Goal: Task Accomplishment & Management: Use online tool/utility

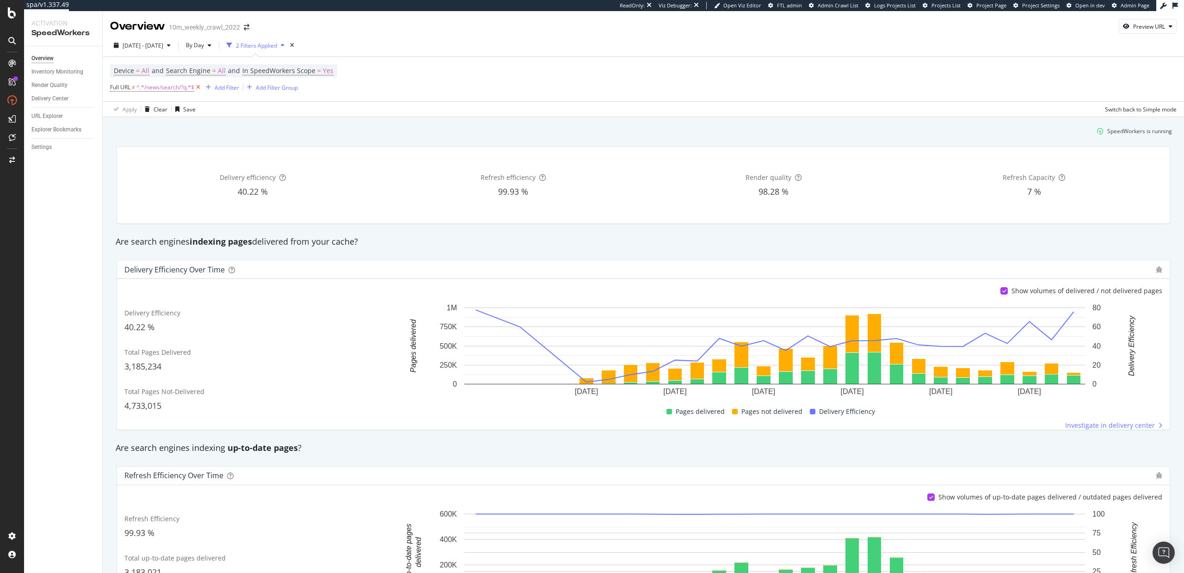
click at [198, 87] on icon at bounding box center [198, 87] width 8 height 9
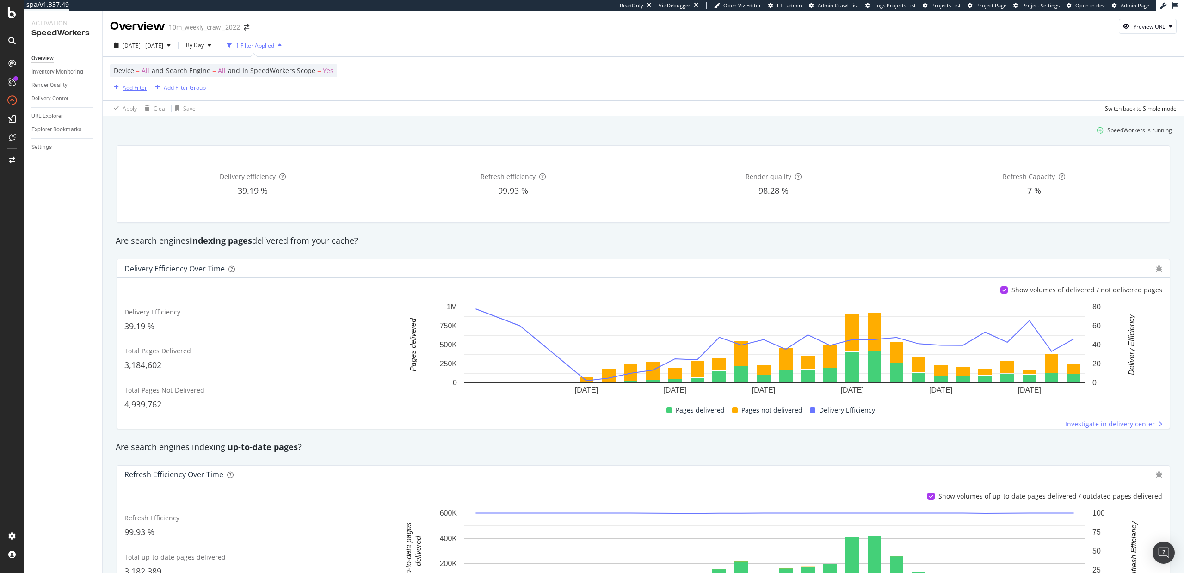
click at [128, 87] on div "Add Filter" at bounding box center [135, 88] width 25 height 8
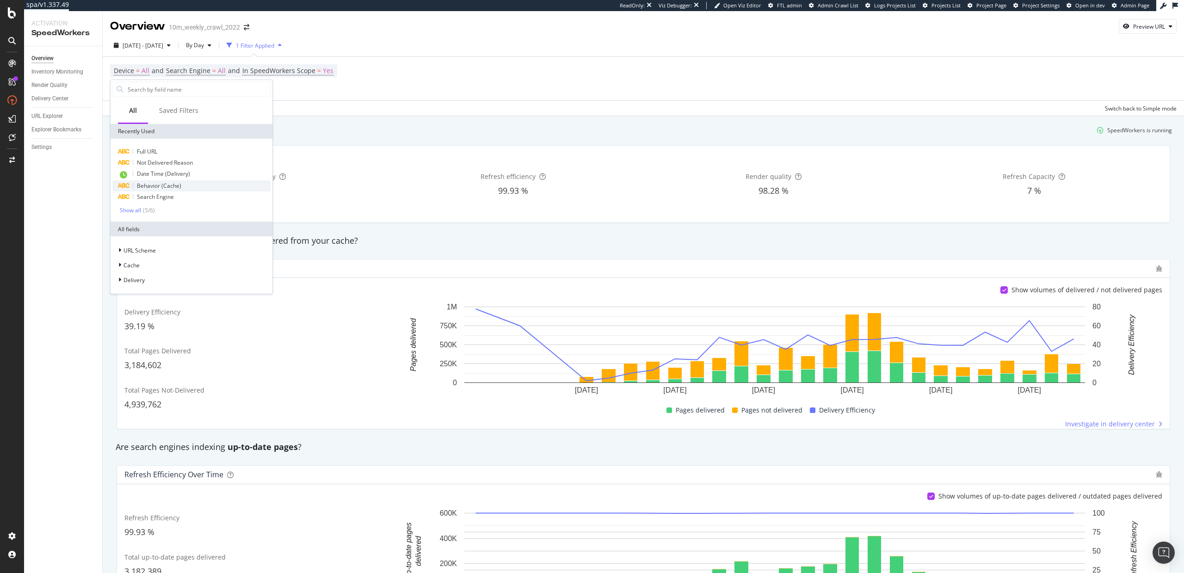
click at [168, 184] on span "Behavior (Cache)" at bounding box center [159, 186] width 44 height 8
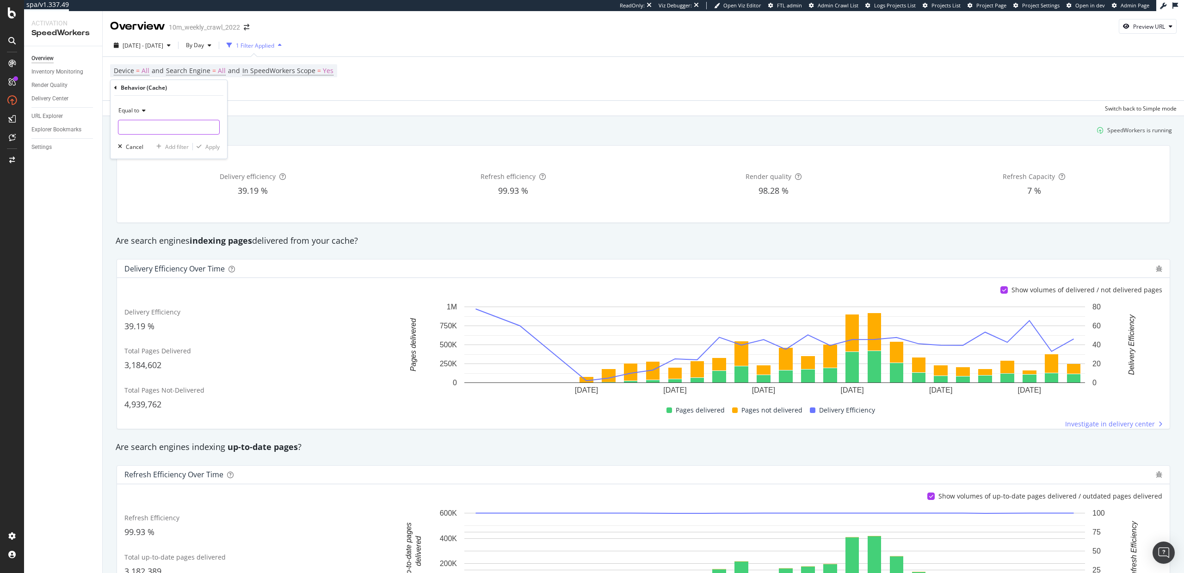
click at [152, 126] on input "text" at bounding box center [168, 127] width 101 height 15
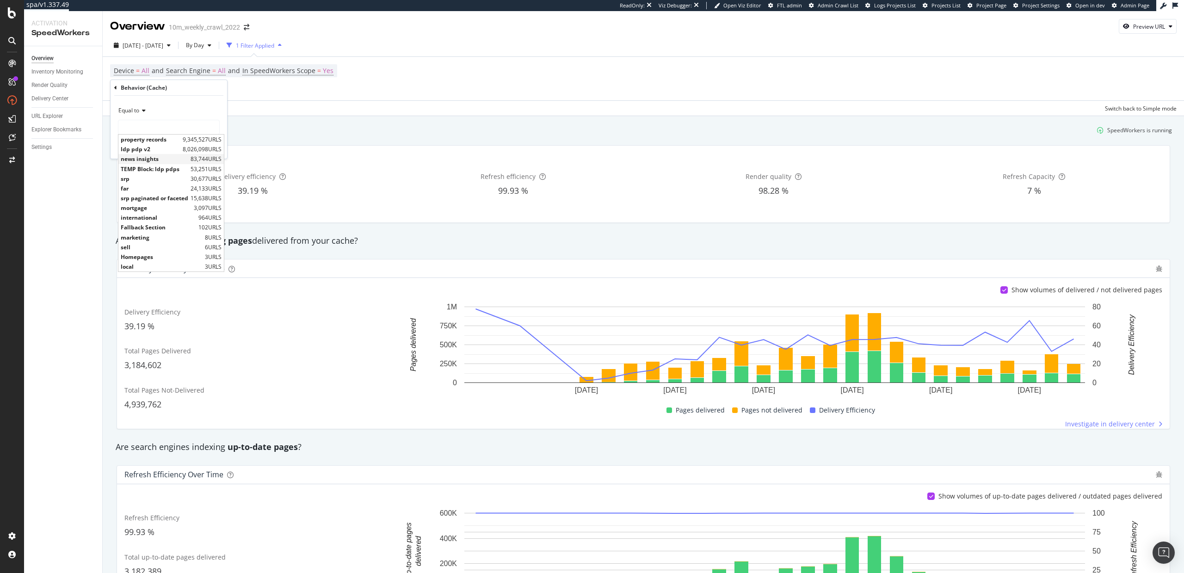
click at [146, 160] on span "news insights" at bounding box center [155, 159] width 68 height 8
type input "news insights"
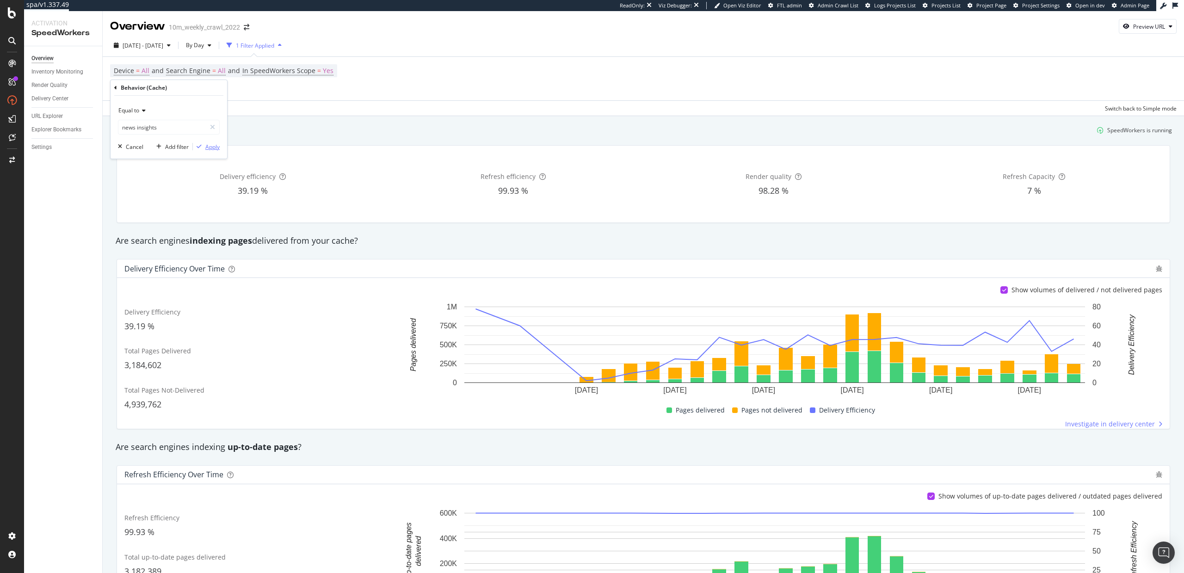
click at [205, 144] on div "Apply" at bounding box center [212, 147] width 14 height 8
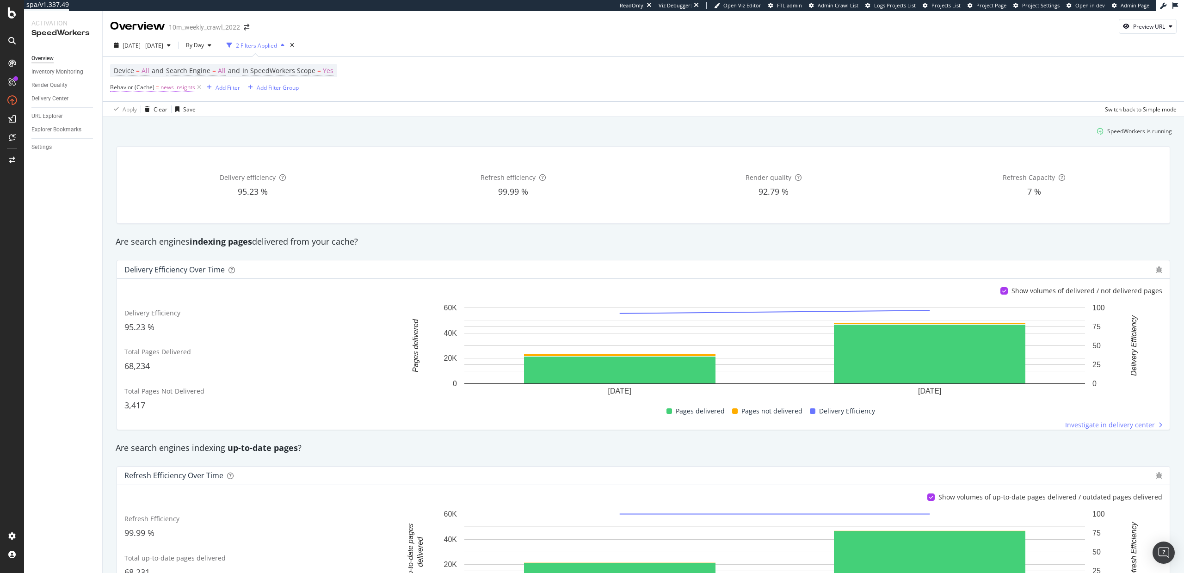
click at [156, 85] on span "=" at bounding box center [157, 87] width 3 height 8
click at [143, 124] on input "news insights" at bounding box center [161, 125] width 87 height 15
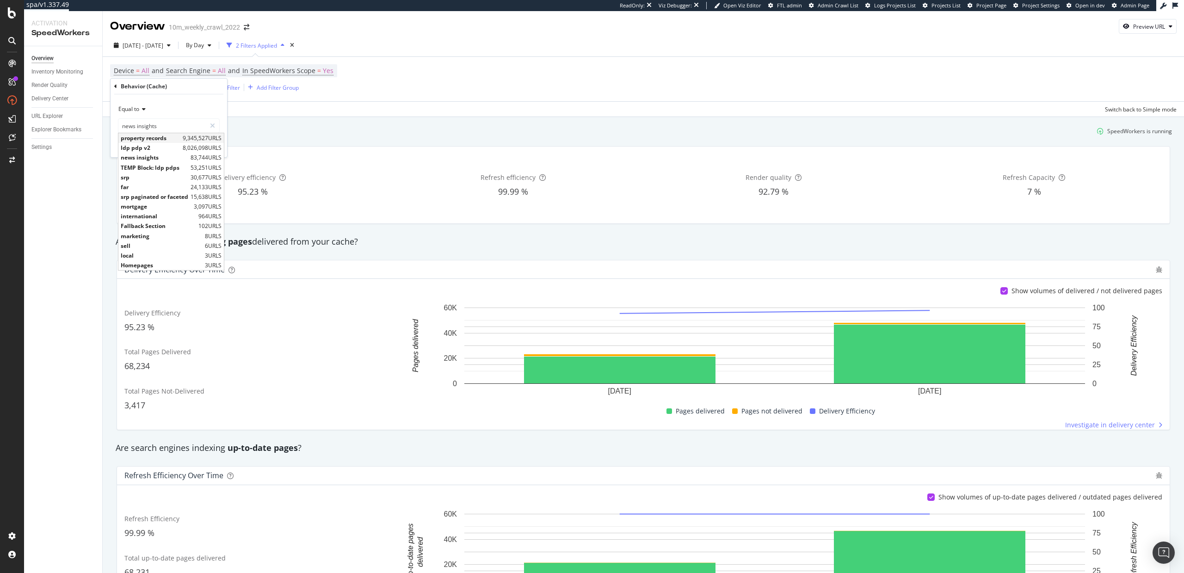
click at [161, 139] on span "property records" at bounding box center [151, 138] width 60 height 8
type input "property records"
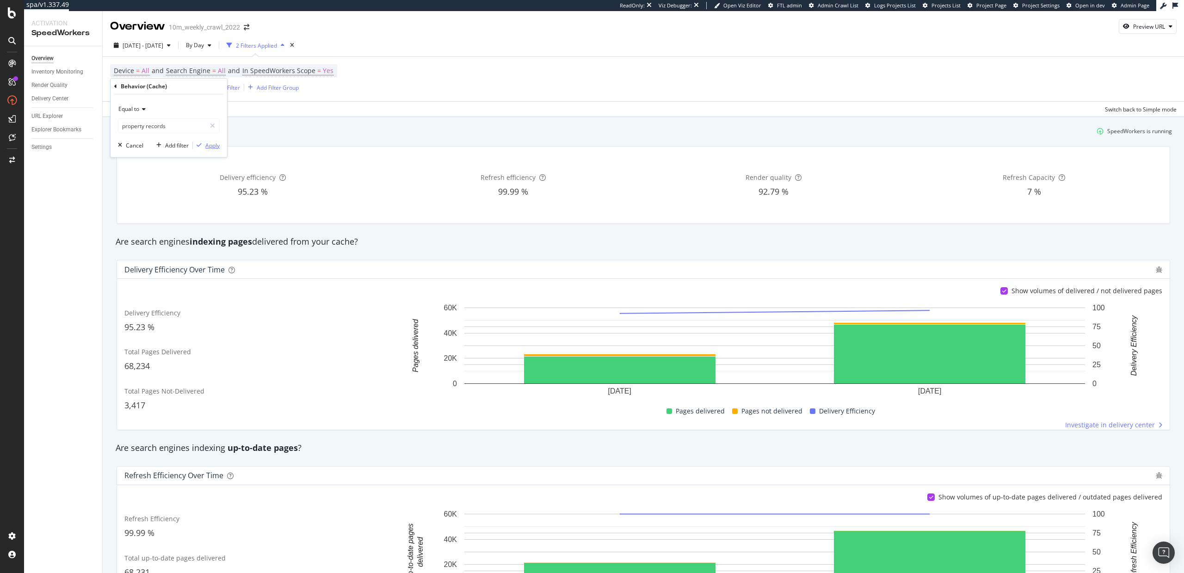
click at [208, 145] on div "Apply" at bounding box center [212, 146] width 14 height 8
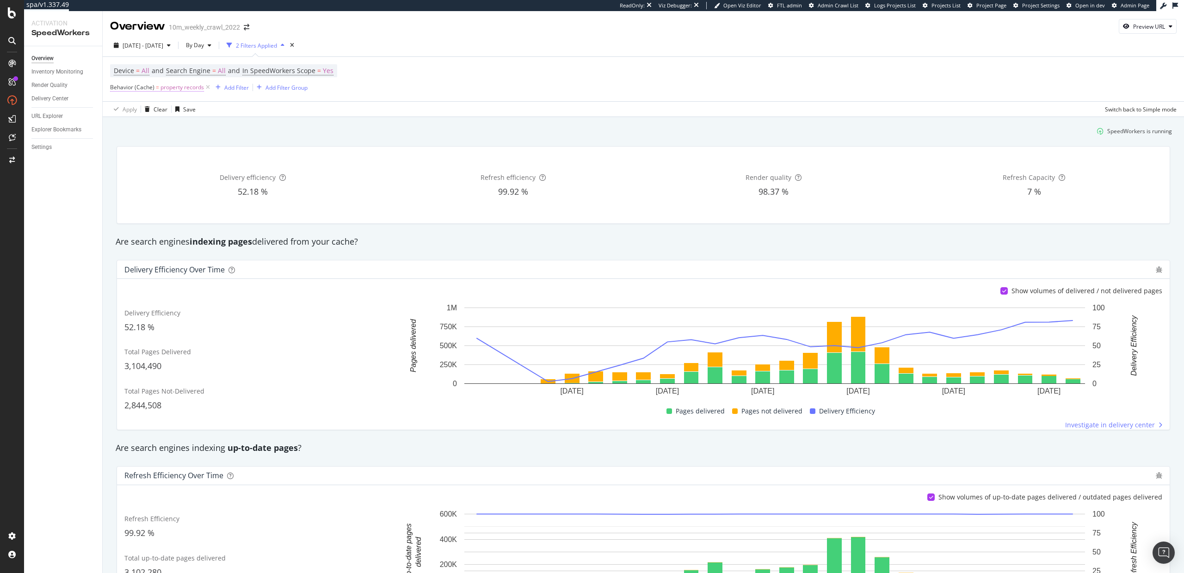
click at [168, 86] on span "property records" at bounding box center [182, 87] width 43 height 13
click at [116, 87] on icon at bounding box center [115, 87] width 3 height 6
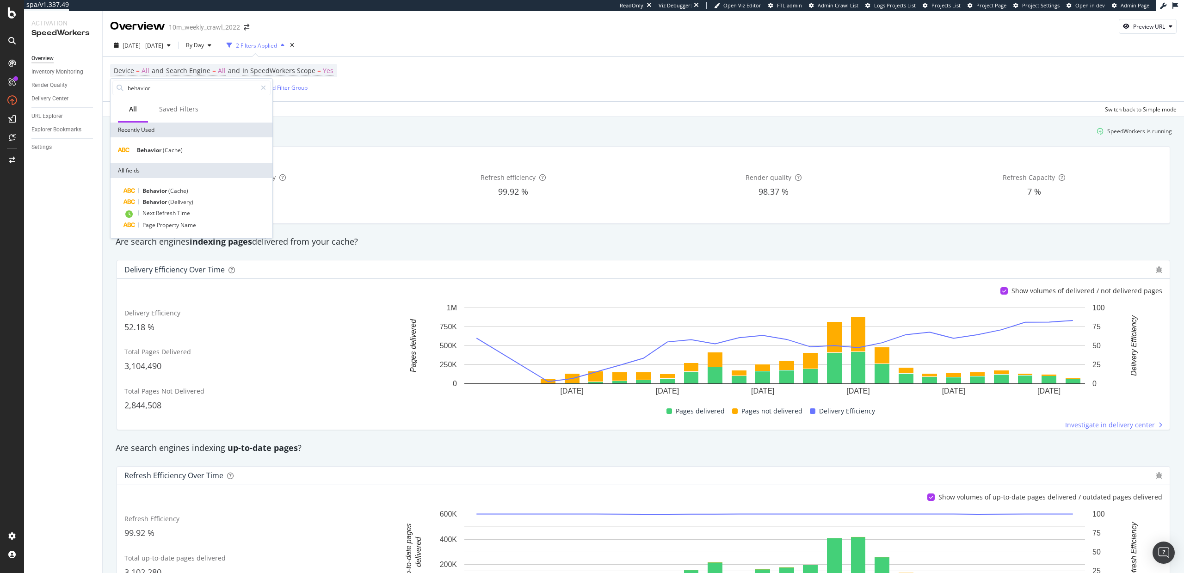
type input "behavior"
click at [190, 206] on div "Behavior (Delivery)" at bounding box center [197, 202] width 147 height 11
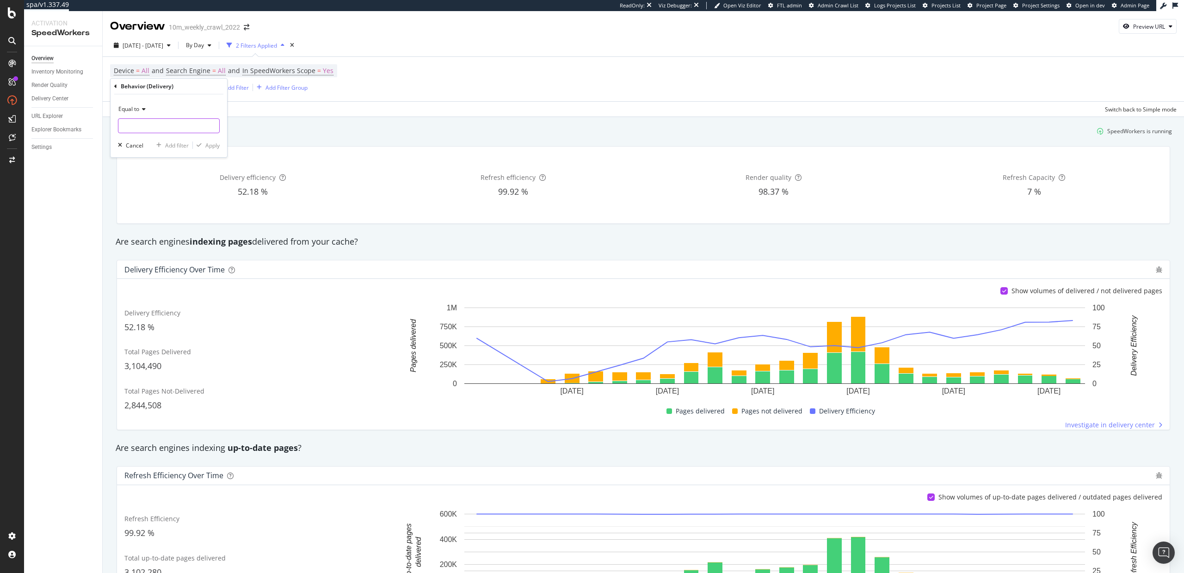
click at [150, 124] on input "text" at bounding box center [168, 125] width 101 height 15
click at [153, 139] on span "property records" at bounding box center [149, 138] width 57 height 8
type input "property records"
click at [207, 144] on div "Apply" at bounding box center [212, 146] width 14 height 8
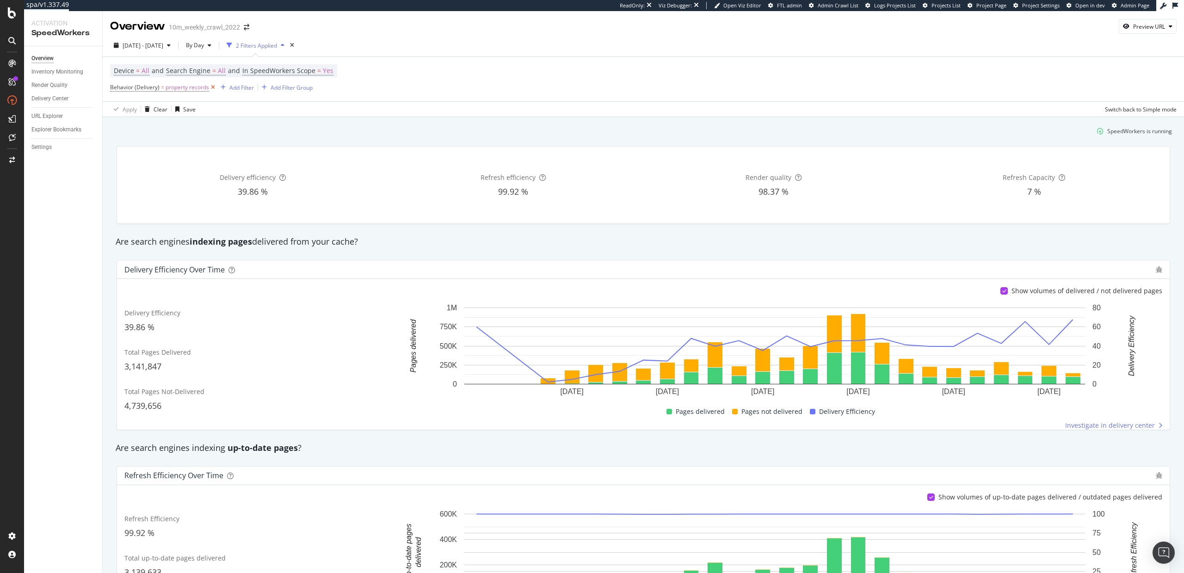
click at [212, 90] on icon at bounding box center [213, 87] width 8 height 9
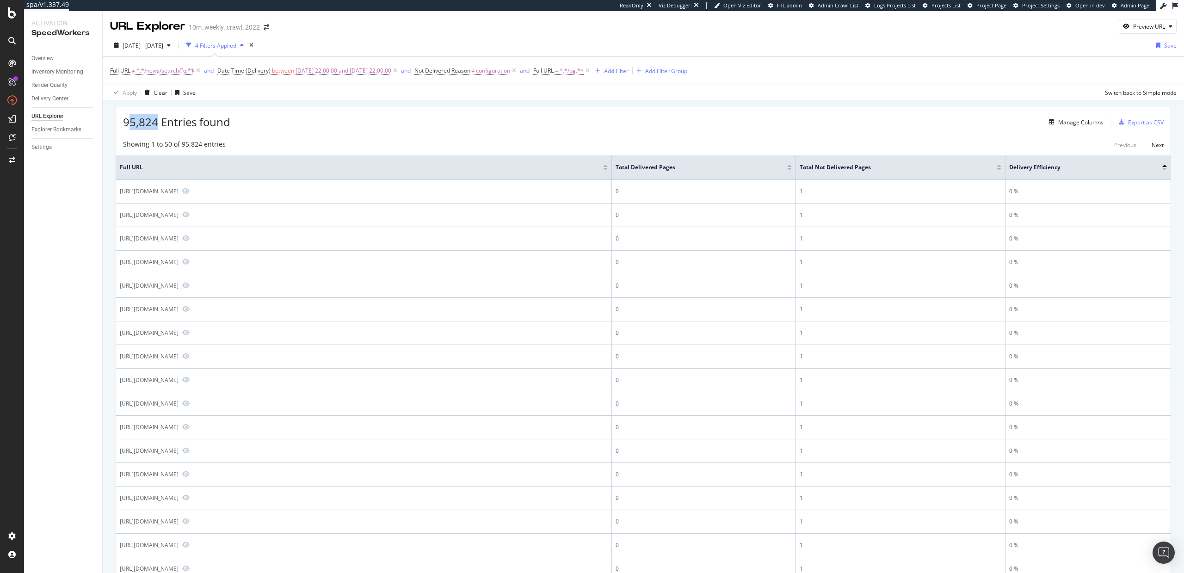
drag, startPoint x: 158, startPoint y: 124, endPoint x: 126, endPoint y: 123, distance: 31.5
click at [126, 123] on span "95,824 Entries found" at bounding box center [176, 121] width 107 height 15
click at [150, 125] on span "95,824 Entries found" at bounding box center [176, 121] width 107 height 15
drag, startPoint x: 155, startPoint y: 120, endPoint x: 122, endPoint y: 120, distance: 33.3
click at [122, 120] on div "95,824 Entries found Manage Columns Export as CSV" at bounding box center [643, 118] width 1055 height 23
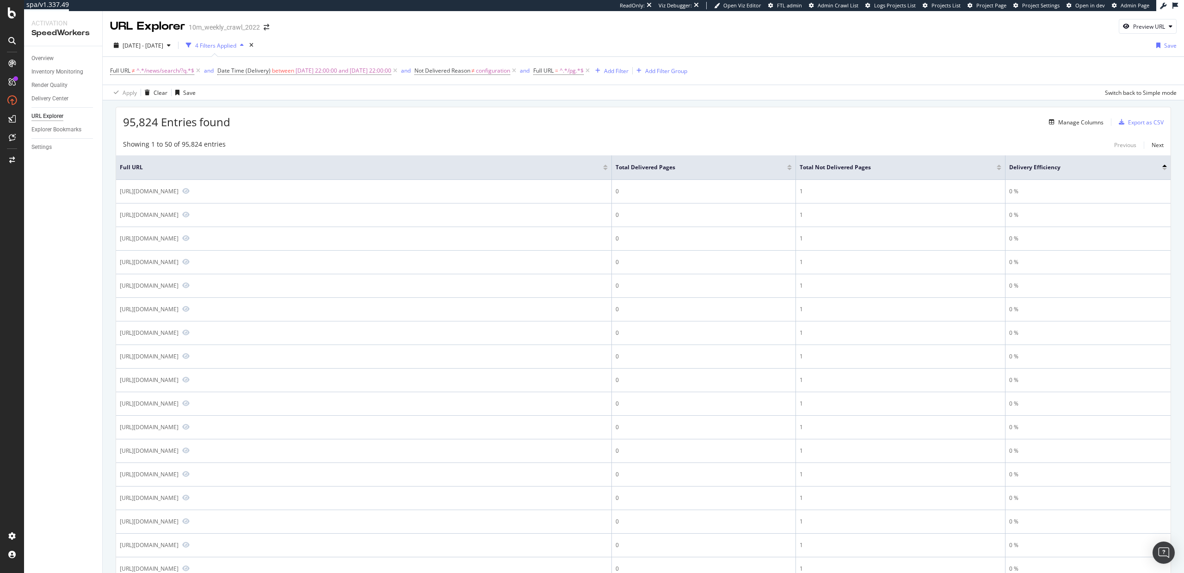
click at [1075, 115] on div "Manage Columns Export as CSV" at bounding box center [1105, 122] width 118 height 16
click at [1074, 122] on div "Manage Columns" at bounding box center [1080, 122] width 45 height 8
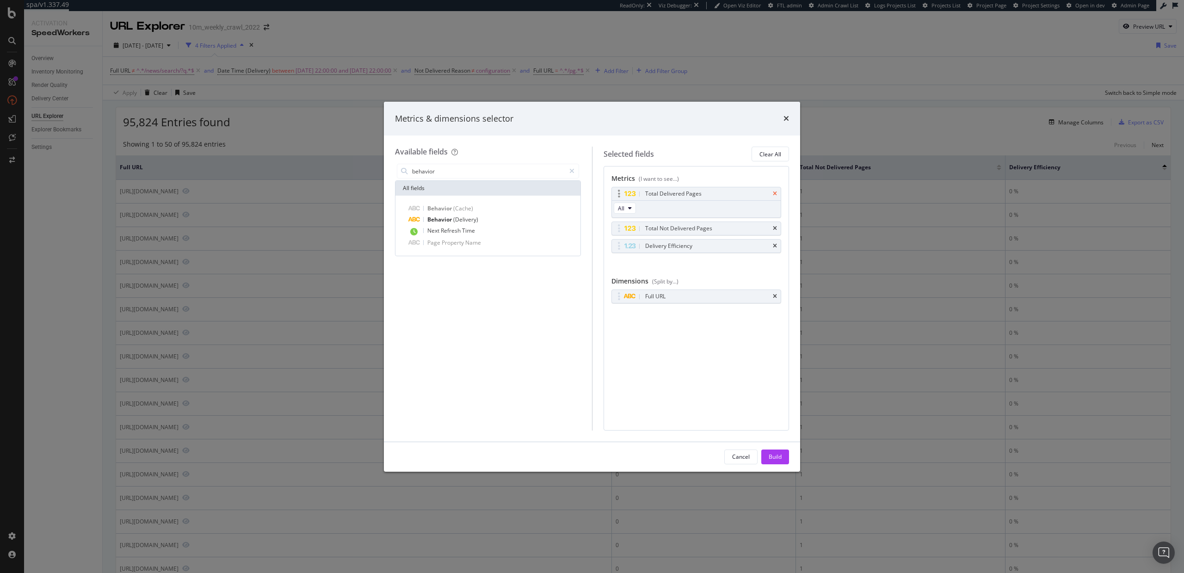
type input "behavior"
click at [776, 192] on icon "times" at bounding box center [775, 194] width 4 height 6
click at [774, 193] on icon "times" at bounding box center [775, 194] width 4 height 6
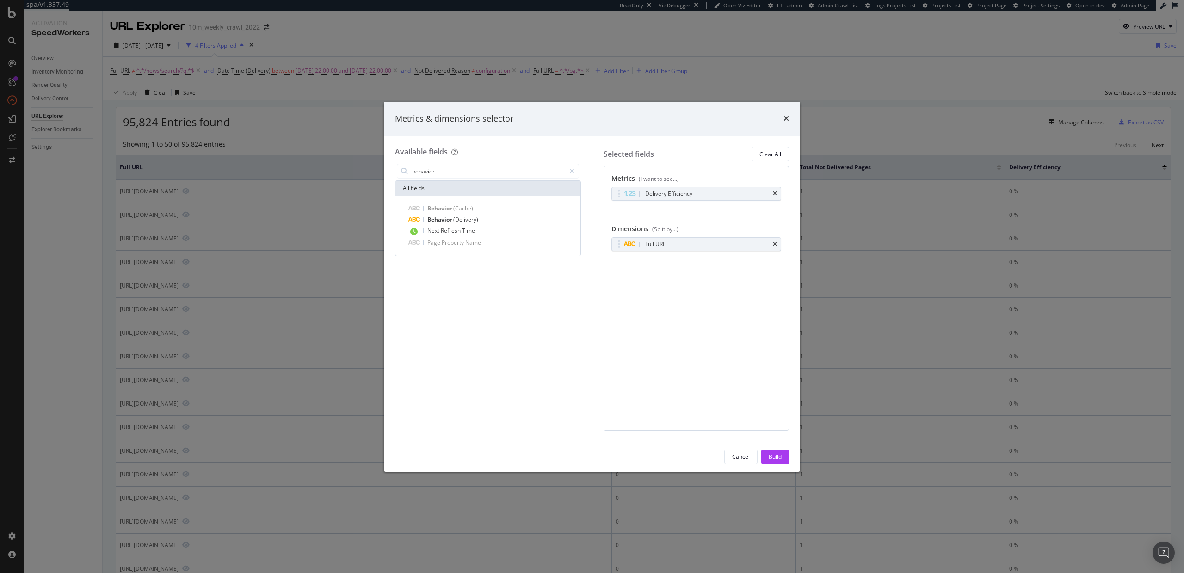
click at [774, 193] on icon "times" at bounding box center [775, 194] width 4 height 6
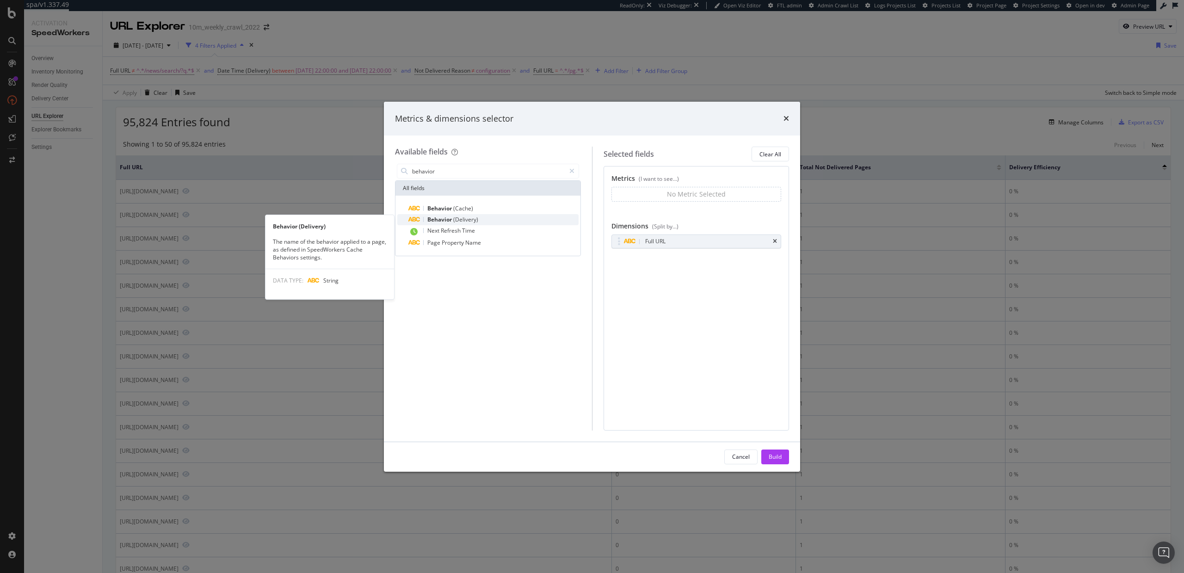
click at [459, 219] on span "(Delivery)" at bounding box center [465, 220] width 25 height 8
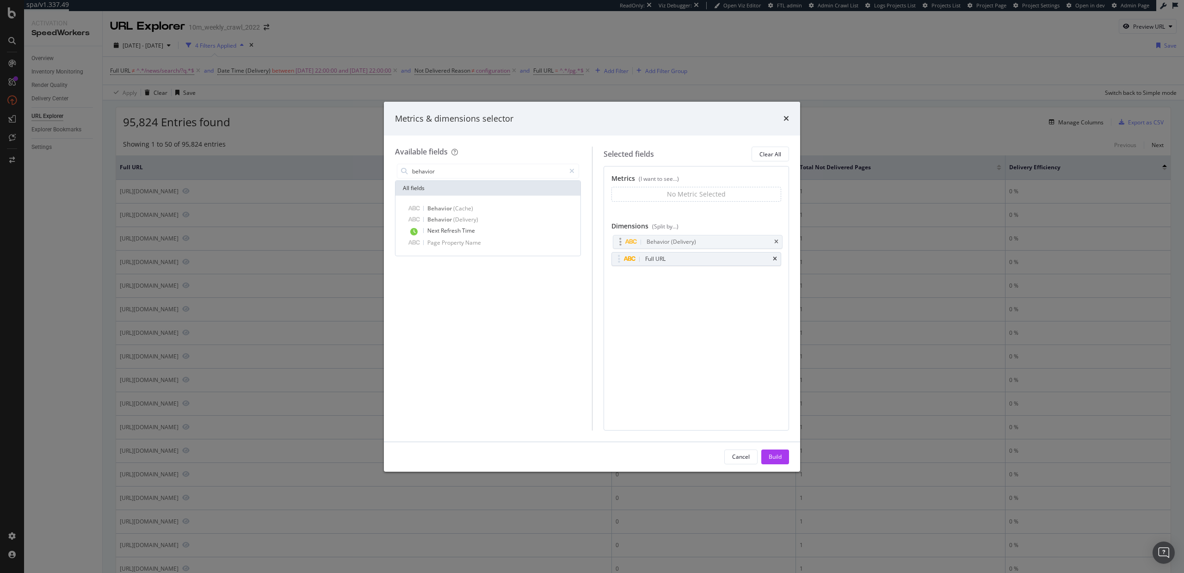
drag, startPoint x: 617, startPoint y: 254, endPoint x: 619, endPoint y: 236, distance: 18.1
click at [619, 236] on body "spa/v1.337.49 ReadOnly: Viz Debugger: Open Viz Editor FTL admin Admin Crawl Lis…" at bounding box center [592, 286] width 1184 height 573
click at [772, 456] on div "Build" at bounding box center [775, 457] width 13 height 8
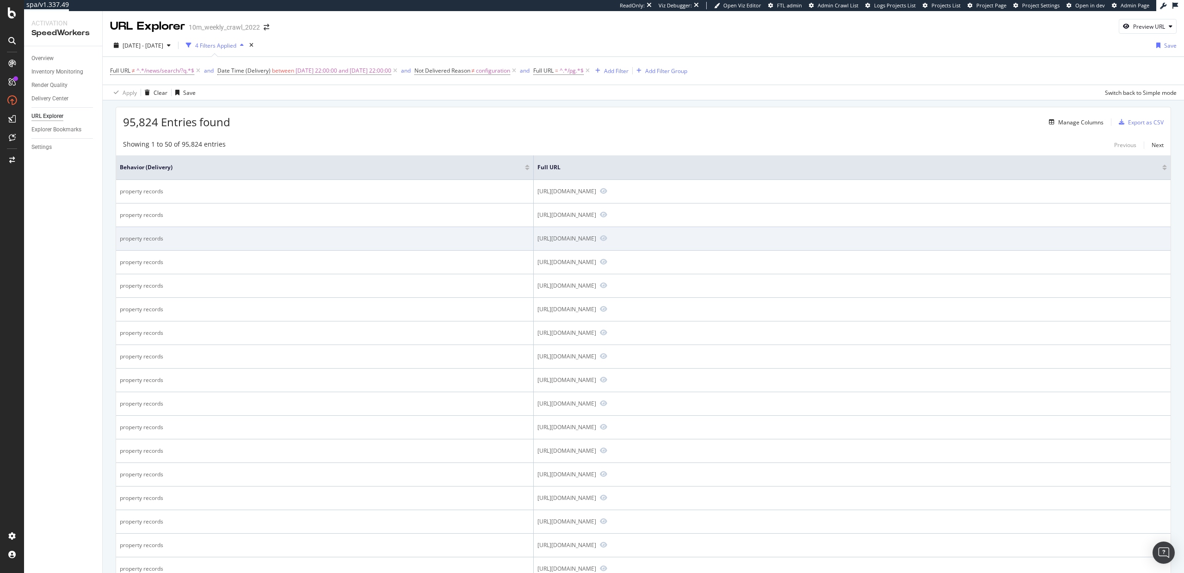
drag, startPoint x: 600, startPoint y: 240, endPoint x: 529, endPoint y: 241, distance: 71.2
click at [538, 241] on div "https://www.realtor.com/propertyrecord-search/10065/Park-Ave/pg-62/pg-8/pg-18" at bounding box center [567, 239] width 59 height 8
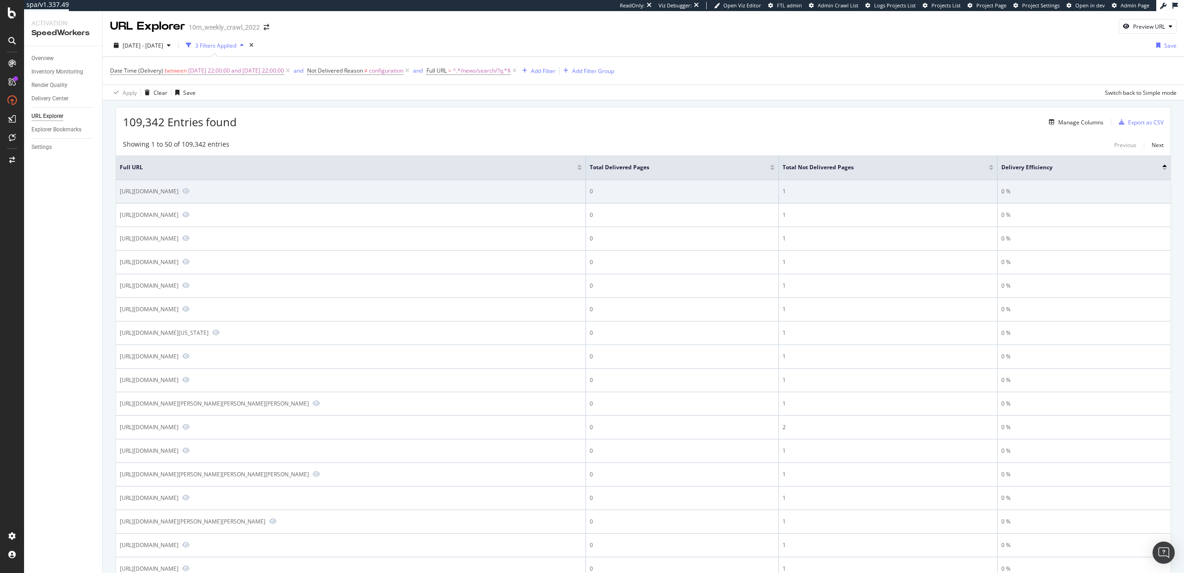
drag, startPoint x: 226, startPoint y: 192, endPoint x: 179, endPoint y: 192, distance: 46.7
click at [179, 192] on div "[URL][DOMAIN_NAME]" at bounding box center [149, 191] width 59 height 8
drag, startPoint x: 328, startPoint y: 192, endPoint x: 216, endPoint y: 192, distance: 112.0
click at [179, 192] on div "https://www.realtor.com/news/search/?q=Jio+1102+%401101+which+la&size=n_50_n" at bounding box center [149, 191] width 59 height 8
drag, startPoint x: 213, startPoint y: 192, endPoint x: 172, endPoint y: 192, distance: 41.2
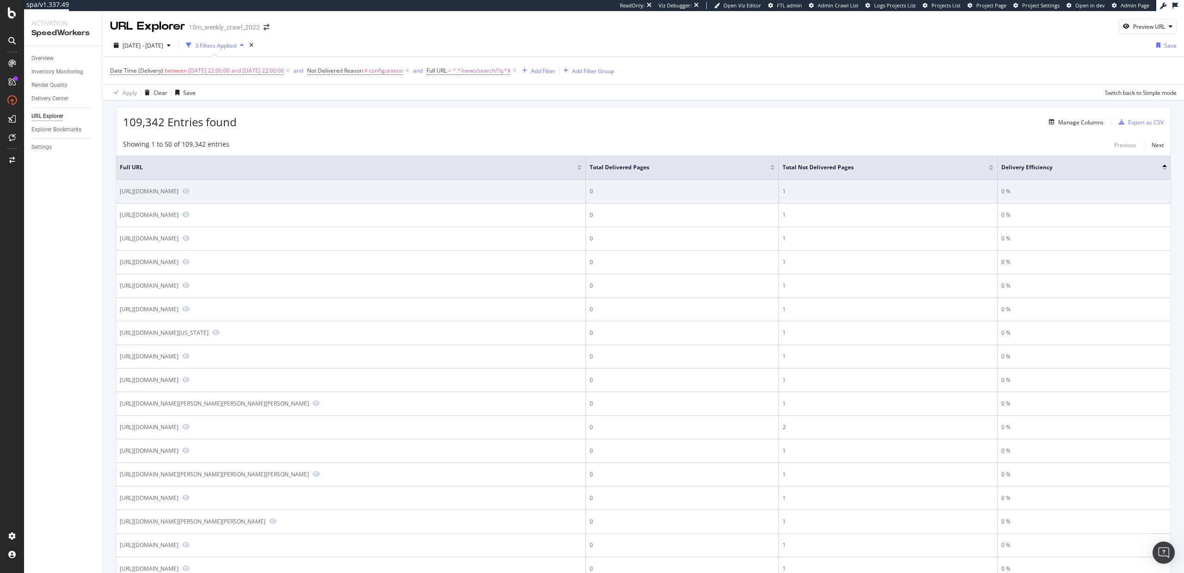
click at [172, 192] on div "https://www.realtor.com/news/search/?q=Jio+1102+%401101+which+la&size=n_50_n" at bounding box center [149, 191] width 59 height 8
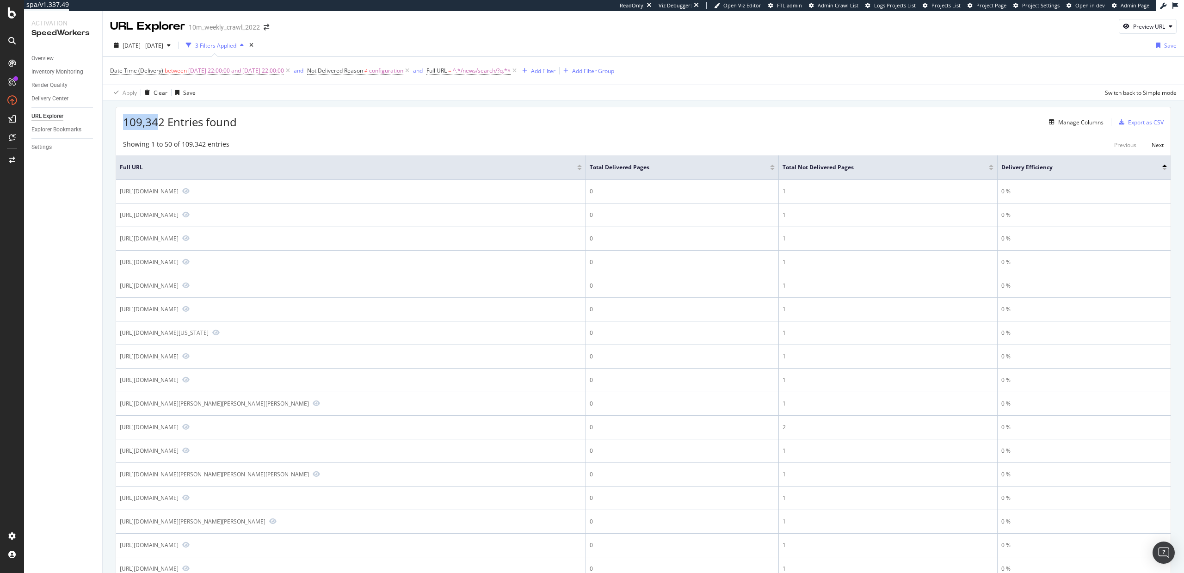
drag, startPoint x: 157, startPoint y: 120, endPoint x: 110, endPoint y: 121, distance: 46.7
click at [160, 130] on span "109,342 Entries found" at bounding box center [180, 121] width 114 height 15
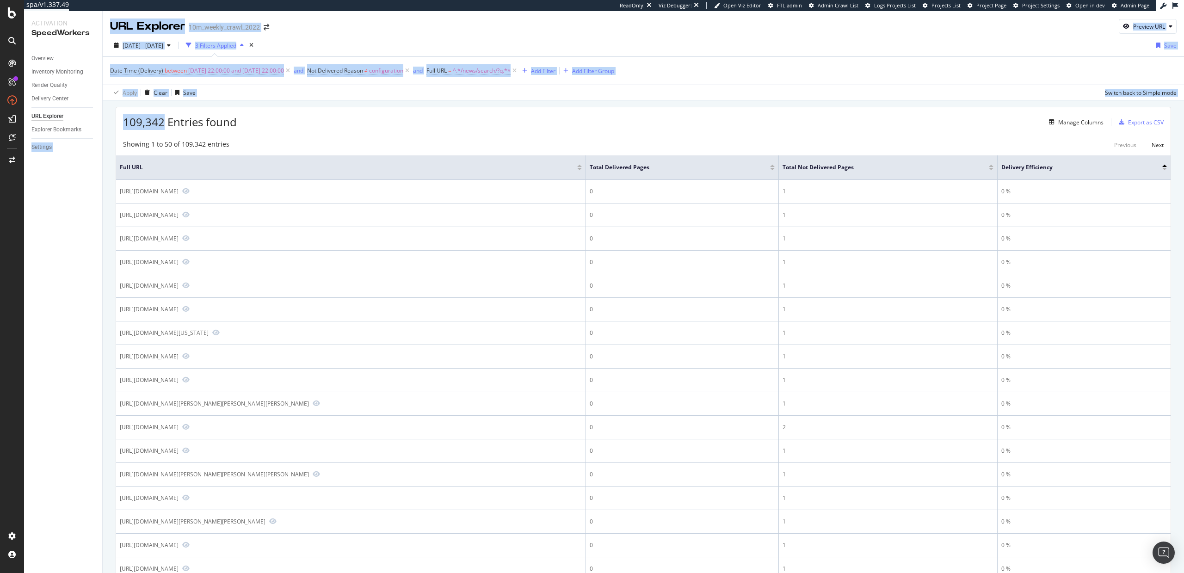
drag, startPoint x: 164, startPoint y: 124, endPoint x: 99, endPoint y: 124, distance: 65.2
click at [99, 124] on div "Activation SpeedWorkers Overview Inventory Monitoring Render Quality Delivery C…" at bounding box center [604, 292] width 1160 height 562
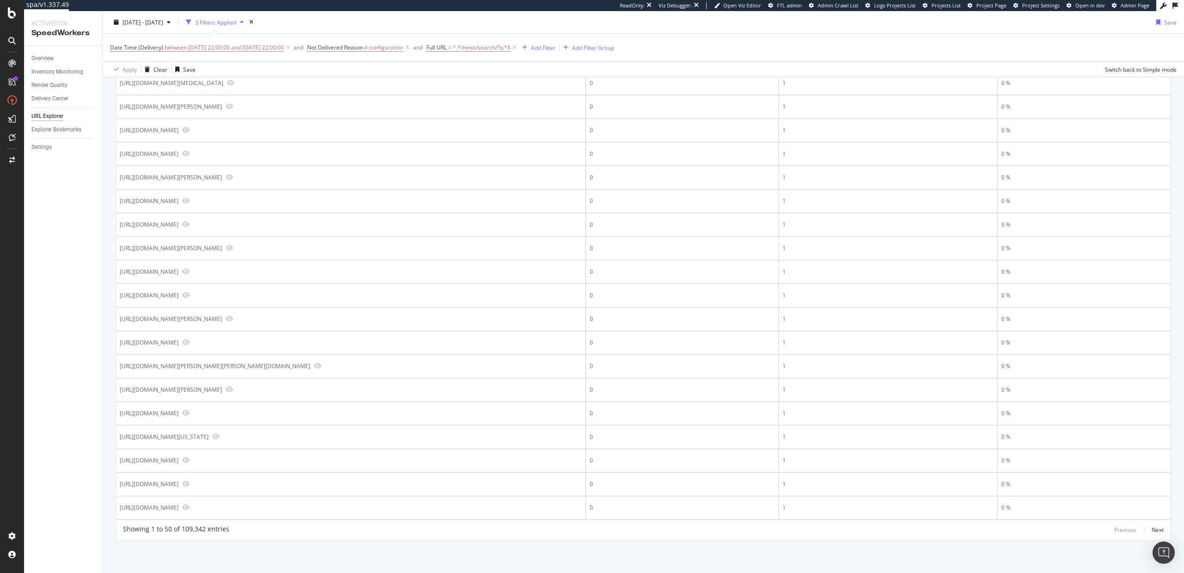
scroll to position [838, 0]
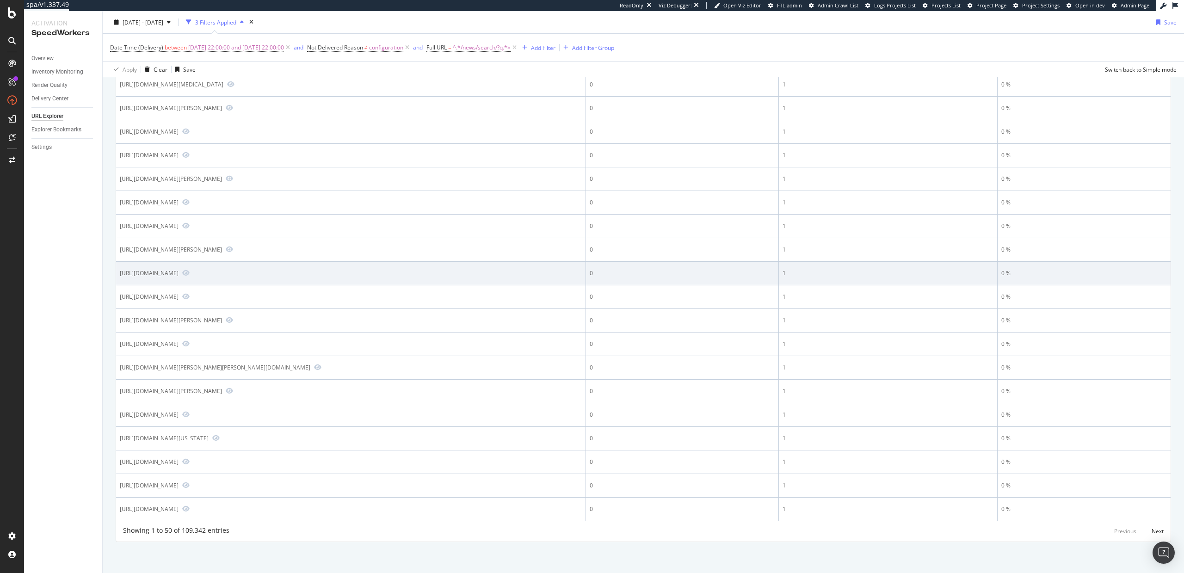
drag, startPoint x: 347, startPoint y: 274, endPoint x: 222, endPoint y: 272, distance: 124.5
click at [179, 272] on div "https://www.realtor.com/news/search/?q=lincoln+community+school+accra+ghana&siz…" at bounding box center [149, 273] width 59 height 8
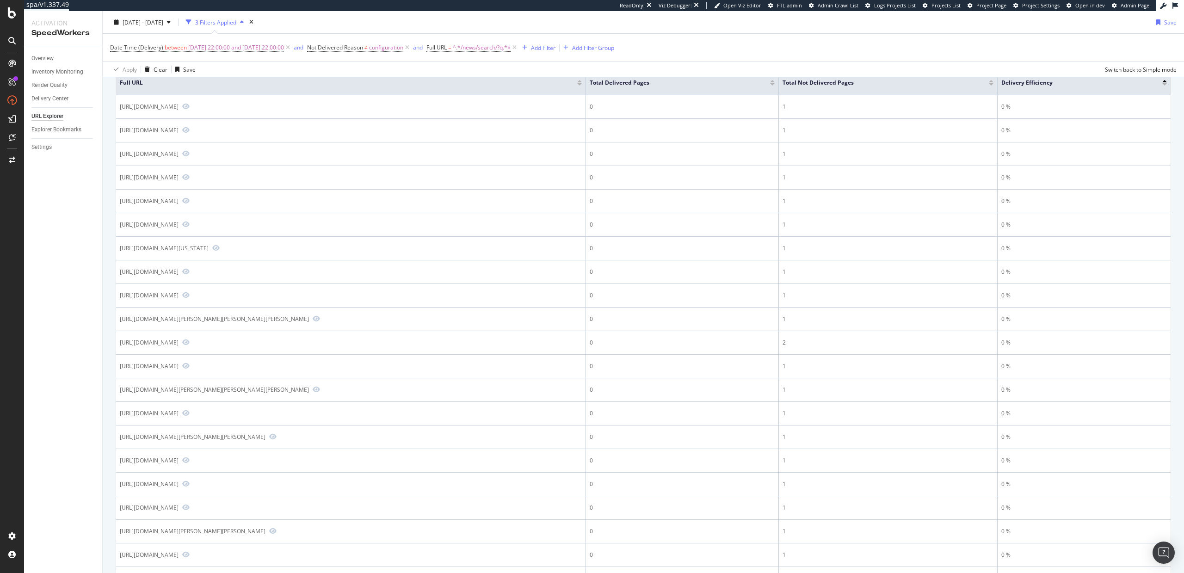
scroll to position [0, 0]
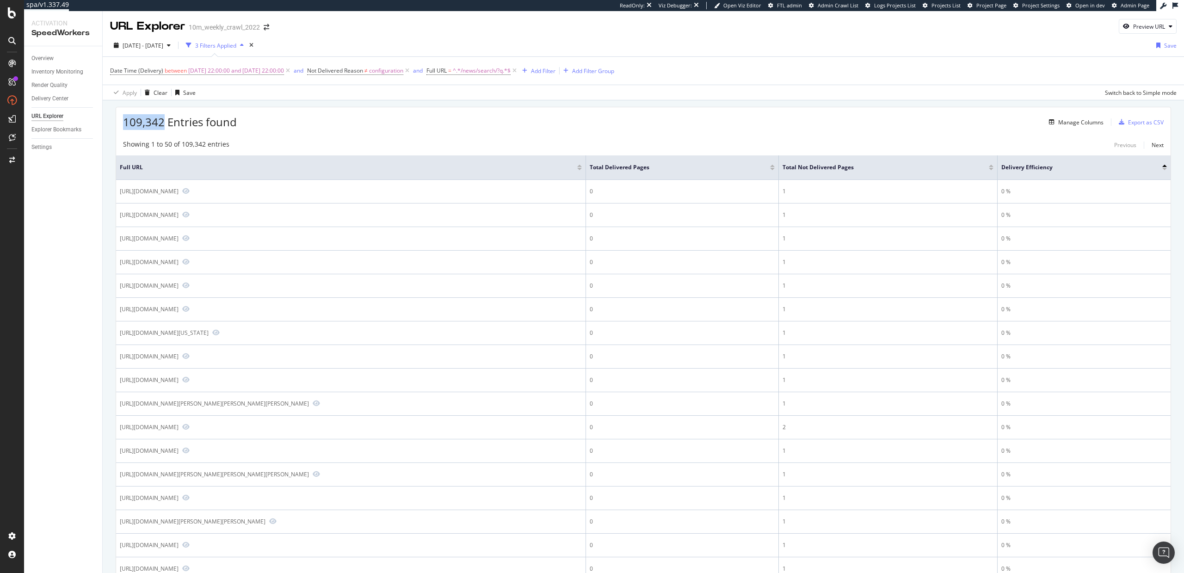
drag, startPoint x: 162, startPoint y: 123, endPoint x: 123, endPoint y: 123, distance: 39.8
click at [123, 123] on span "109,342 Entries found" at bounding box center [180, 121] width 114 height 15
click at [160, 124] on span "109,342 Entries found" at bounding box center [180, 121] width 114 height 15
drag, startPoint x: 161, startPoint y: 122, endPoint x: 121, endPoint y: 122, distance: 40.7
click at [121, 122] on div "109,342 Entries found Manage Columns Export as CSV" at bounding box center [643, 118] width 1055 height 23
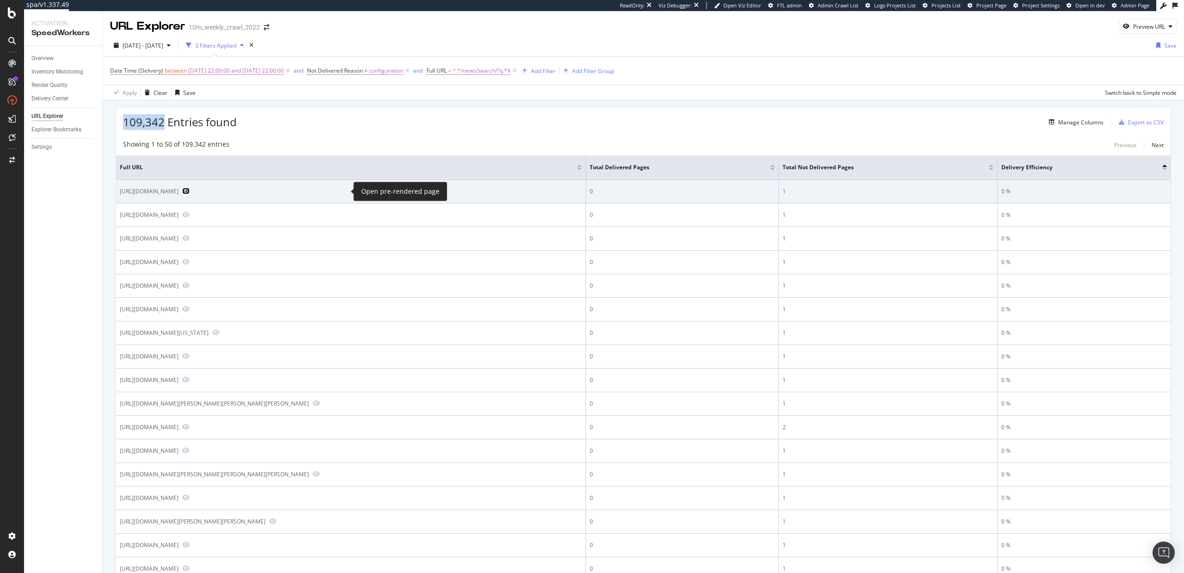
click at [190, 189] on icon "Preview https://www.realtor.com/news/search/?q=Jio+1102+%401101+which+la&size=n…" at bounding box center [185, 191] width 7 height 6
drag, startPoint x: 261, startPoint y: 191, endPoint x: 250, endPoint y: 191, distance: 11.1
click at [179, 191] on div "https://www.realtor.com/news/search/?q=Jio+1102+%401101+which+la&size=n_50_n" at bounding box center [149, 191] width 59 height 8
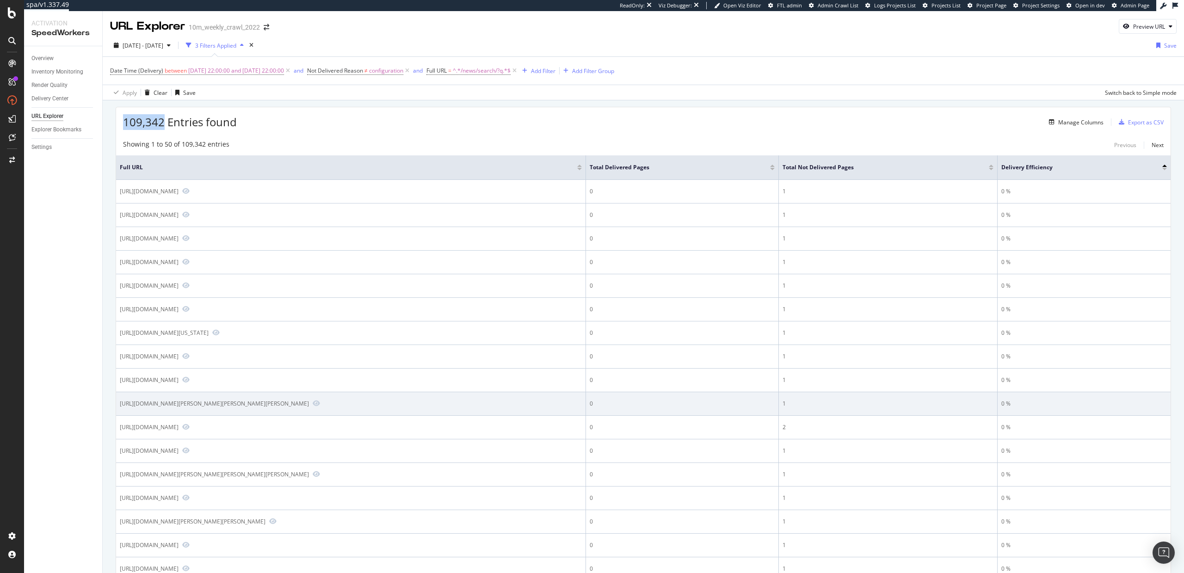
drag, startPoint x: 483, startPoint y: 405, endPoint x: 455, endPoint y: 405, distance: 27.8
click at [309, 405] on div "https://www.realtor.com/news/search/?q=Larissa+Gillis+6ACAR+2e+leerjaar+in+de+3…" at bounding box center [214, 404] width 189 height 8
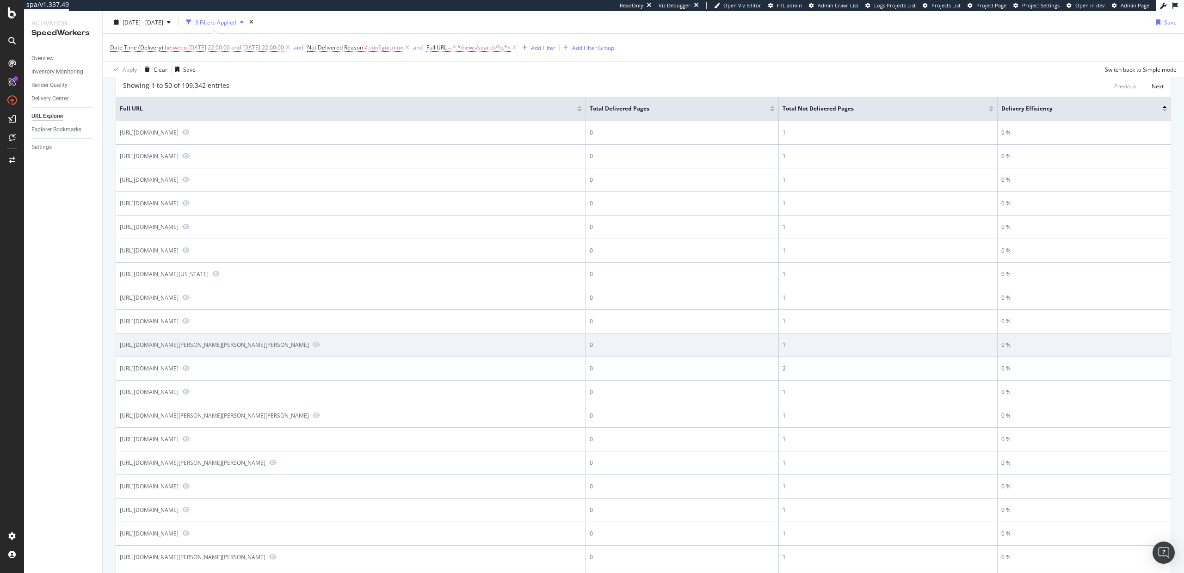
scroll to position [130, 0]
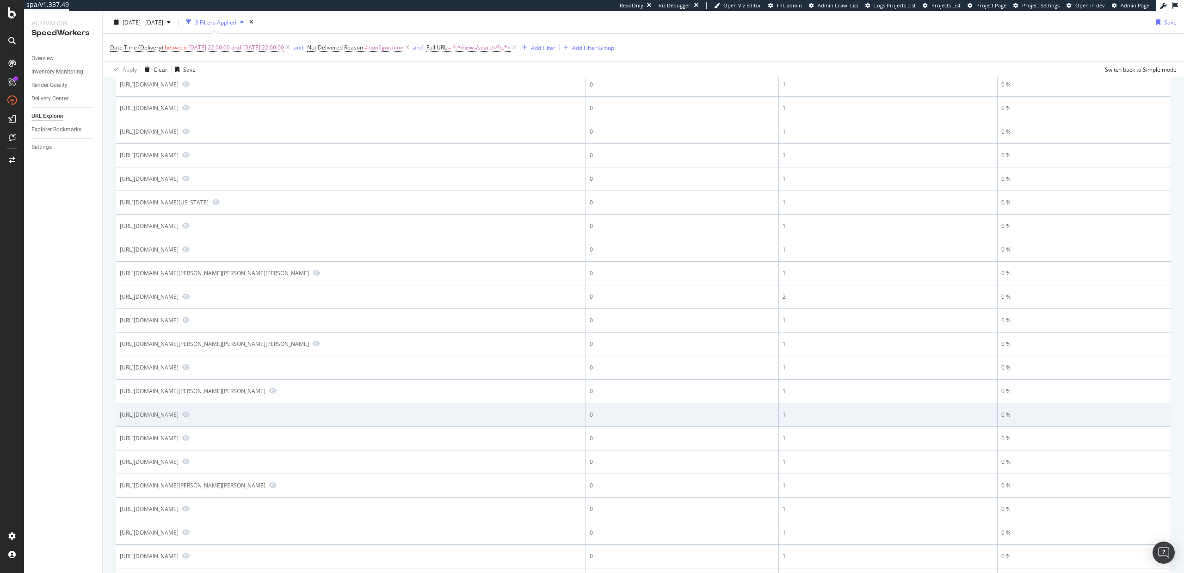
click at [179, 415] on div "https://www.realtor.com/news/search/?q=City%3A+*&size=n_50_n" at bounding box center [149, 415] width 59 height 8
click at [190, 415] on icon "Preview https://www.realtor.com/news/search/?q=City%3A+*&size=n_50_n" at bounding box center [185, 414] width 7 height 6
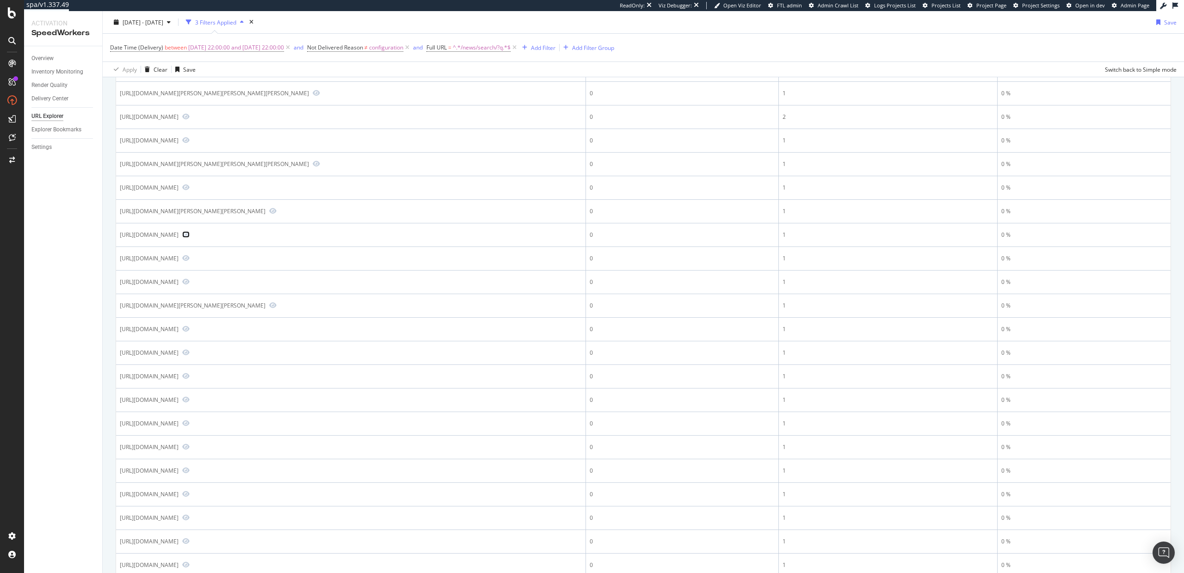
scroll to position [312, 0]
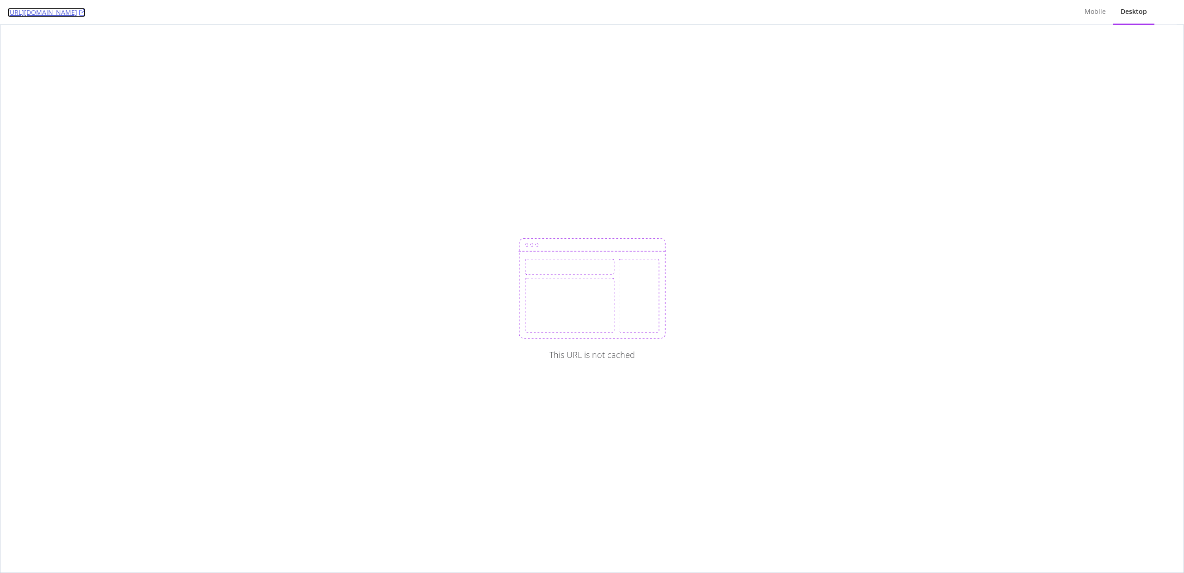
click at [86, 13] on icon at bounding box center [82, 12] width 6 height 6
click at [86, 11] on icon at bounding box center [82, 12] width 6 height 6
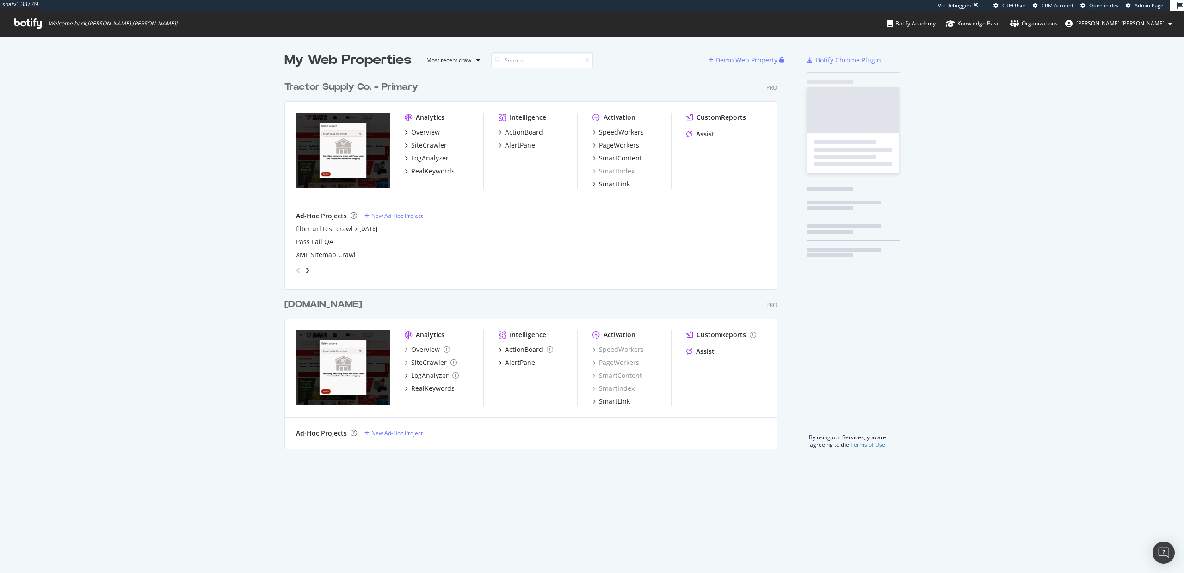
scroll to position [379, 500]
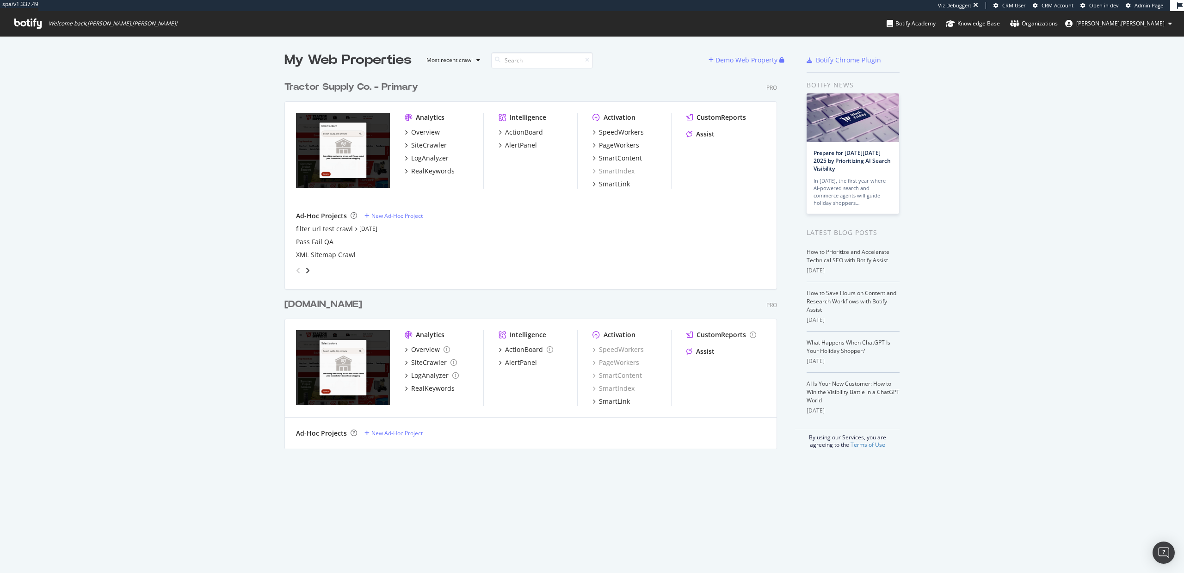
click at [606, 125] on div "Activation SpeedWorkers PageWorkers SmartContent SmartIndex SmartLink" at bounding box center [632, 151] width 79 height 76
click at [606, 131] on div "SpeedWorkers" at bounding box center [621, 132] width 45 height 9
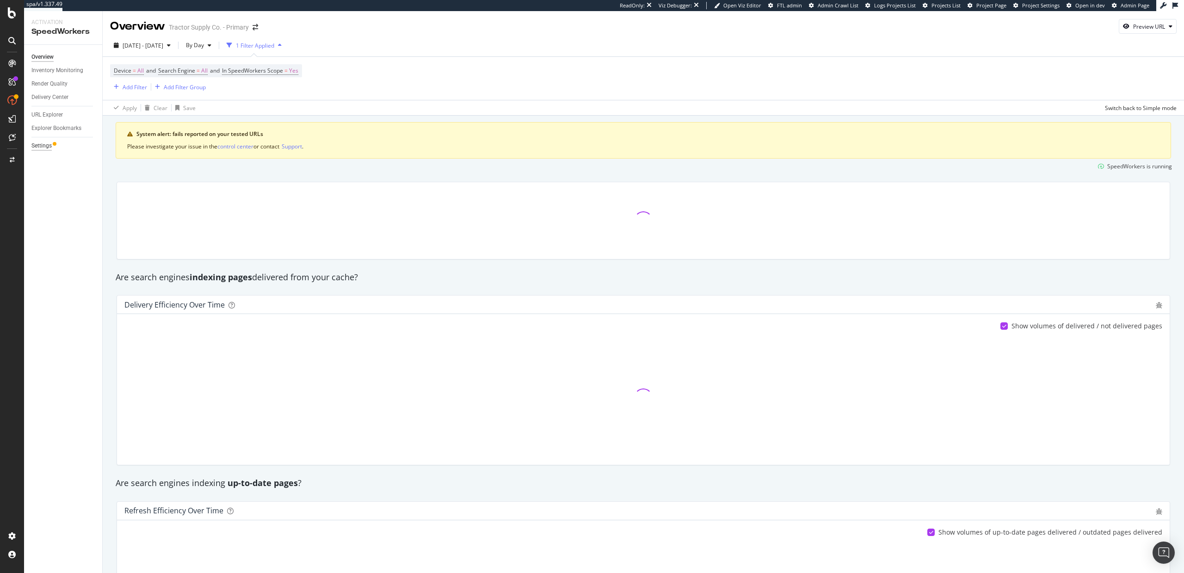
click at [36, 141] on div "Settings" at bounding box center [41, 146] width 20 height 10
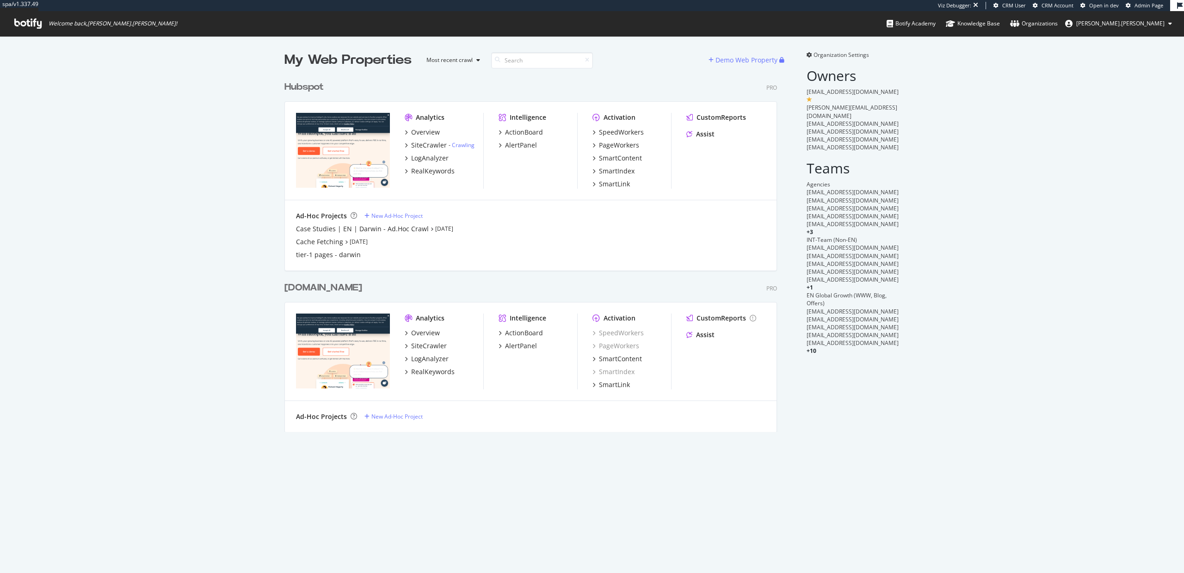
scroll to position [363, 500]
click at [606, 173] on div "SmartIndex" at bounding box center [617, 171] width 36 height 9
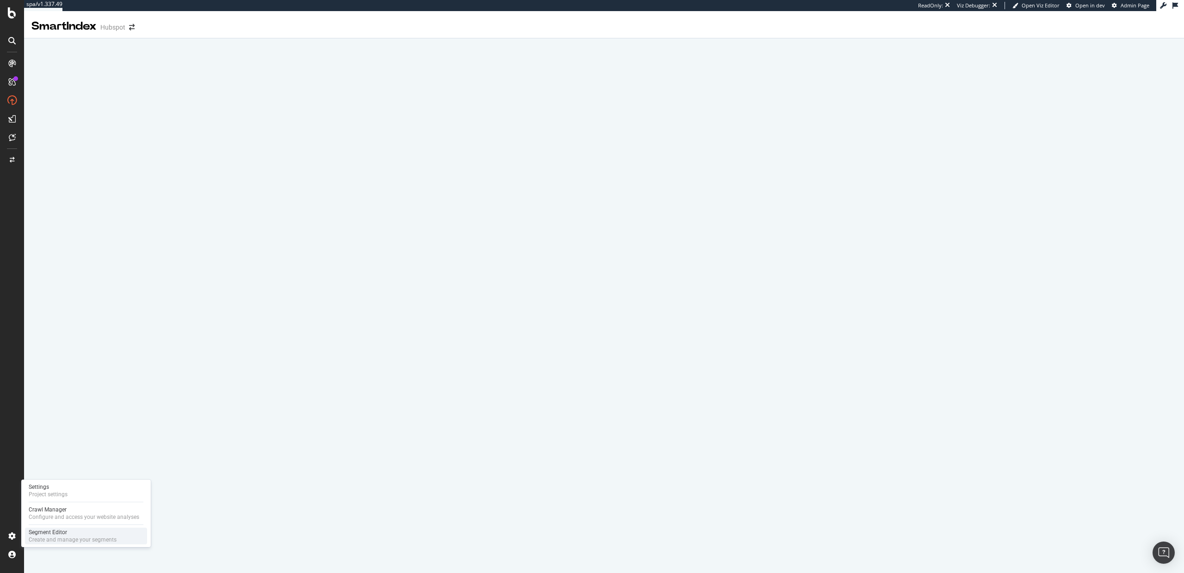
click at [49, 530] on div "Segment Editor" at bounding box center [73, 532] width 88 height 7
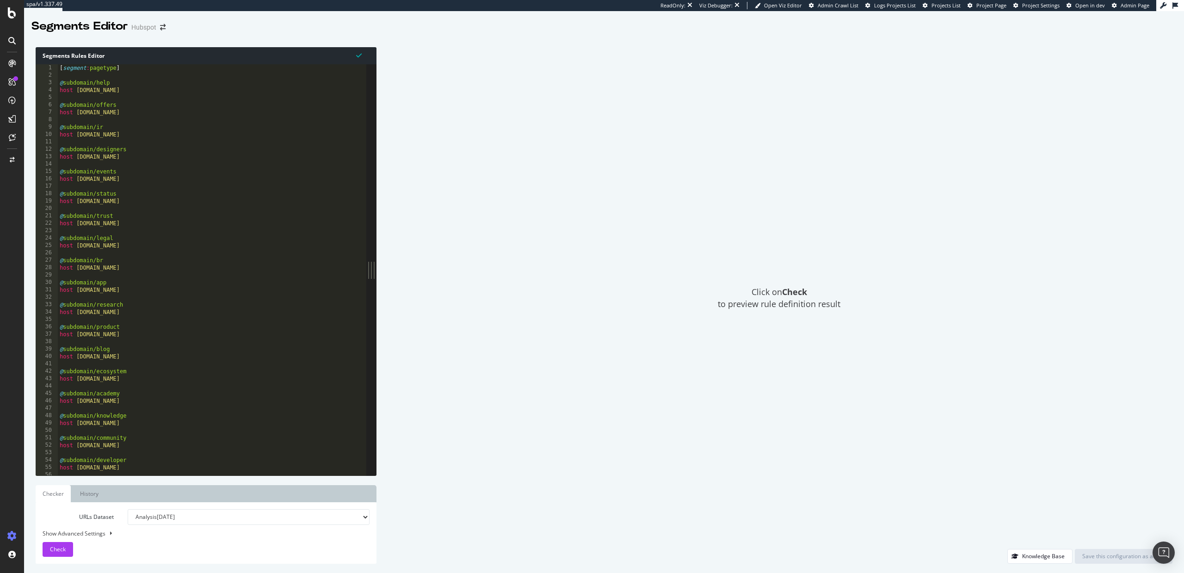
click at [324, 340] on div "[ segment : pagetype ] @ subdomain/help host [DOMAIN_NAME] @ subdomain/offers h…" at bounding box center [212, 277] width 309 height 426
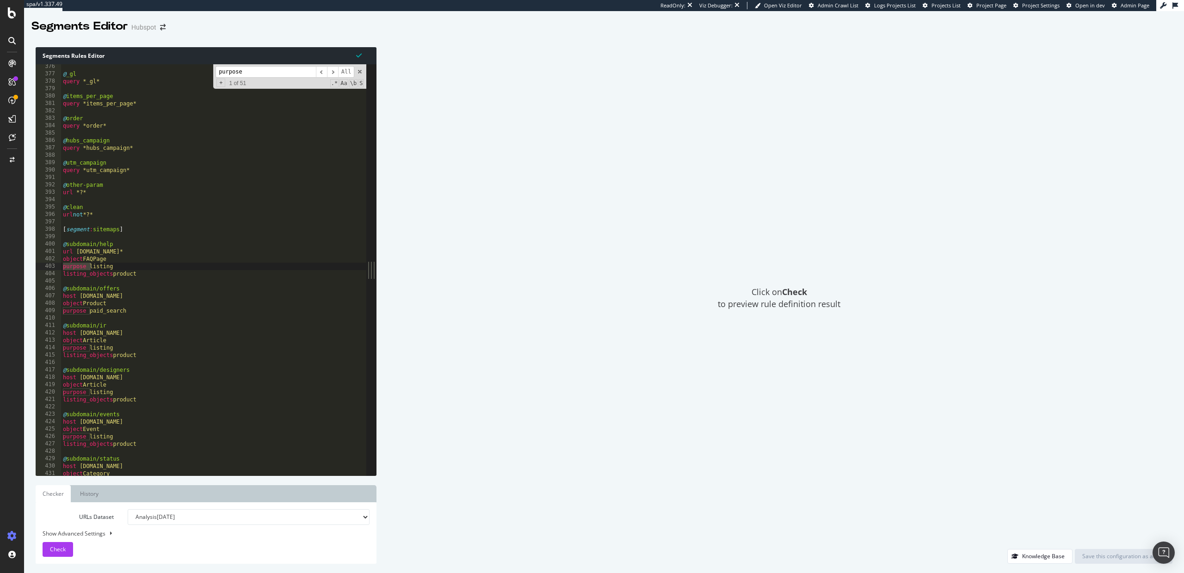
click at [246, 71] on input "purpose" at bounding box center [266, 72] width 100 height 12
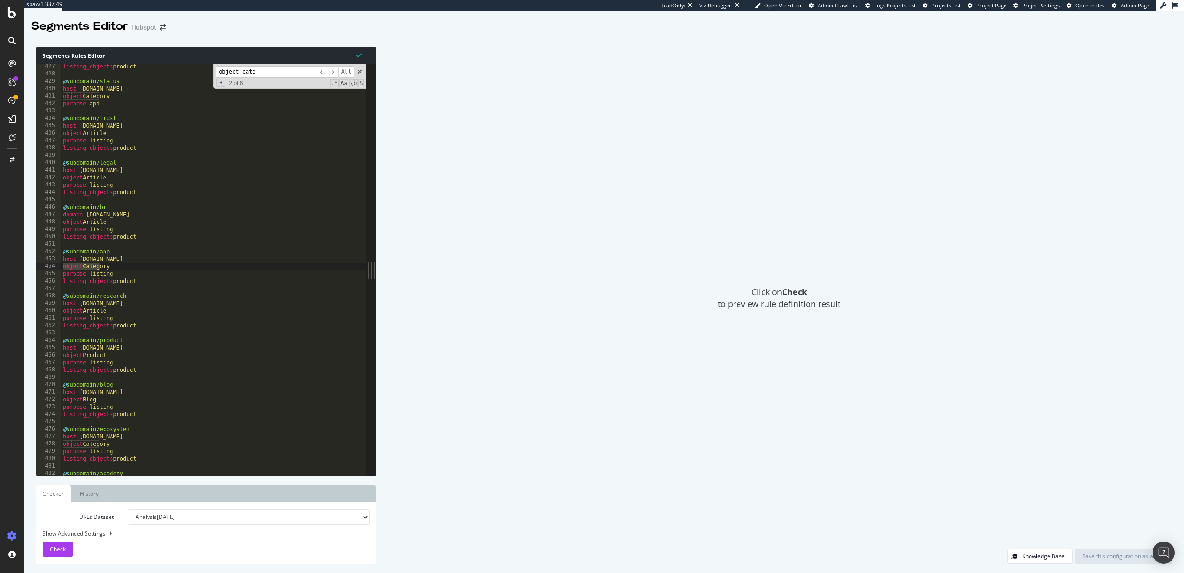
scroll to position [3155, 0]
type input "object cate"
drag, startPoint x: 147, startPoint y: 280, endPoint x: 60, endPoint y: 266, distance: 88.7
click at [60, 266] on div "listing_objects product 427 428 429 430 431 432 433 434 435 436 437 438 439 440…" at bounding box center [201, 269] width 331 height 411
click at [130, 273] on div "listing_objects product @ subdomain/status host [DOMAIN_NAME] object Category p…" at bounding box center [214, 276] width 306 height 426
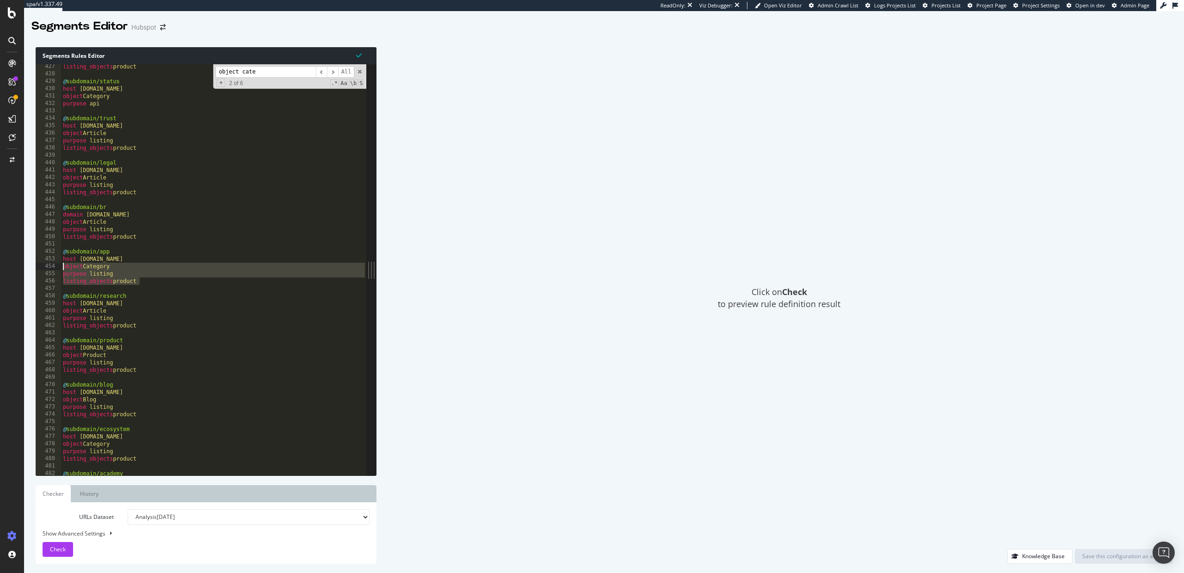
type textarea "purpose listing"
drag, startPoint x: 266, startPoint y: 74, endPoint x: 242, endPoint y: 73, distance: 23.7
click at [242, 73] on input "object cate" at bounding box center [266, 72] width 100 height 12
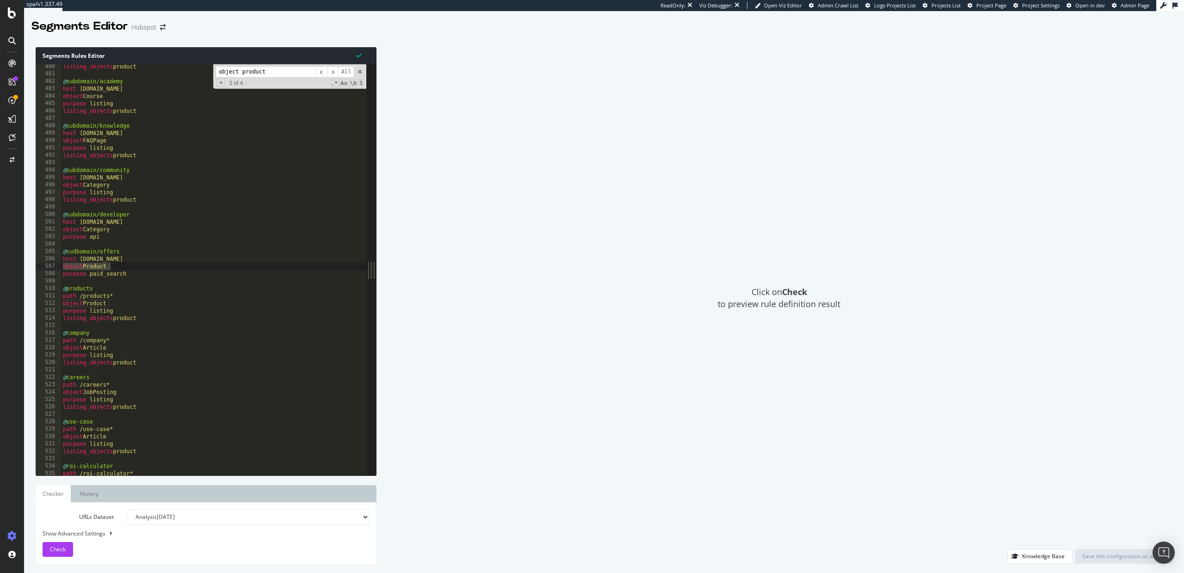
scroll to position [3547, 0]
click at [269, 75] on input "object product" at bounding box center [266, 72] width 100 height 12
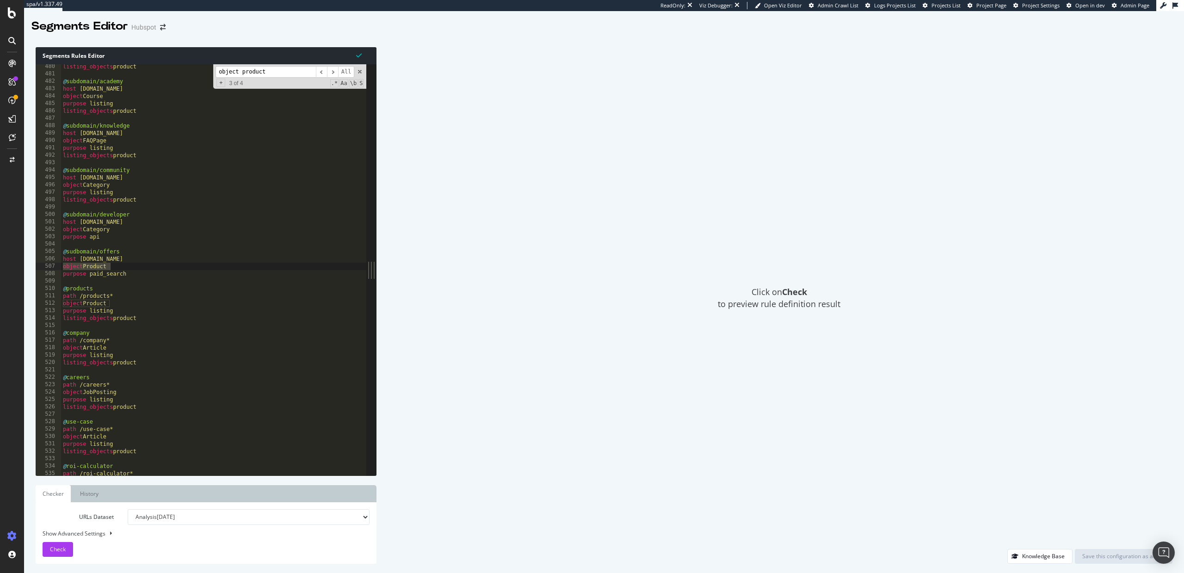
click at [269, 75] on input "object product" at bounding box center [266, 72] width 100 height 12
paste input "Category purpose listing"
drag, startPoint x: 259, startPoint y: 72, endPoint x: 384, endPoint y: 111, distance: 131.1
click at [384, 111] on div "Segments Rules Editor purpose listing 480 481 482 483 484 485 486 487 488 489 4…" at bounding box center [604, 305] width 1160 height 535
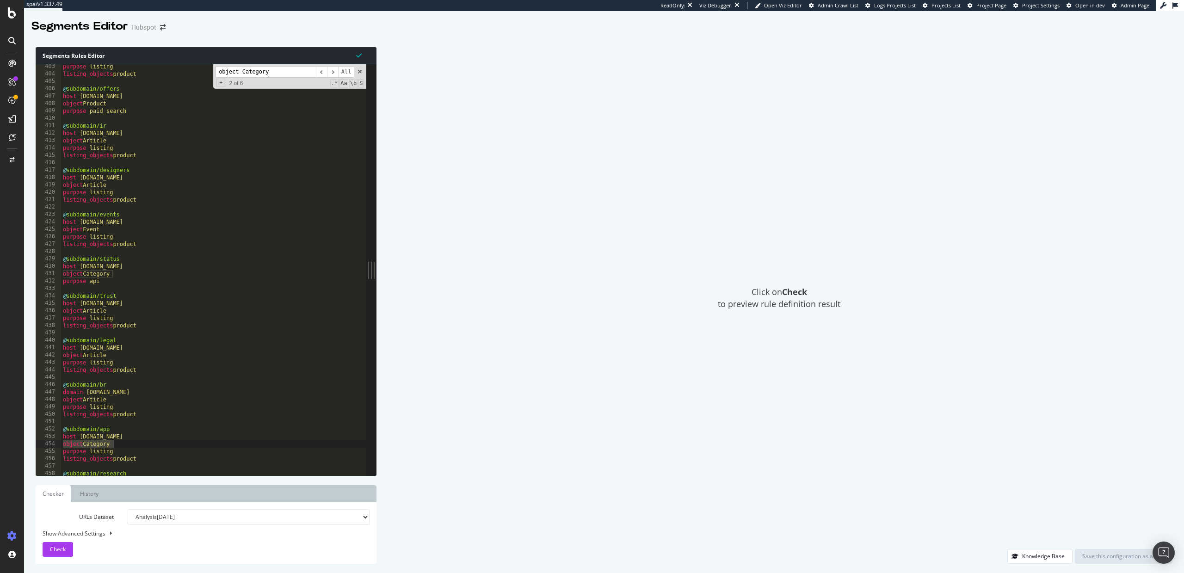
scroll to position [3333, 0]
type input "object Category"
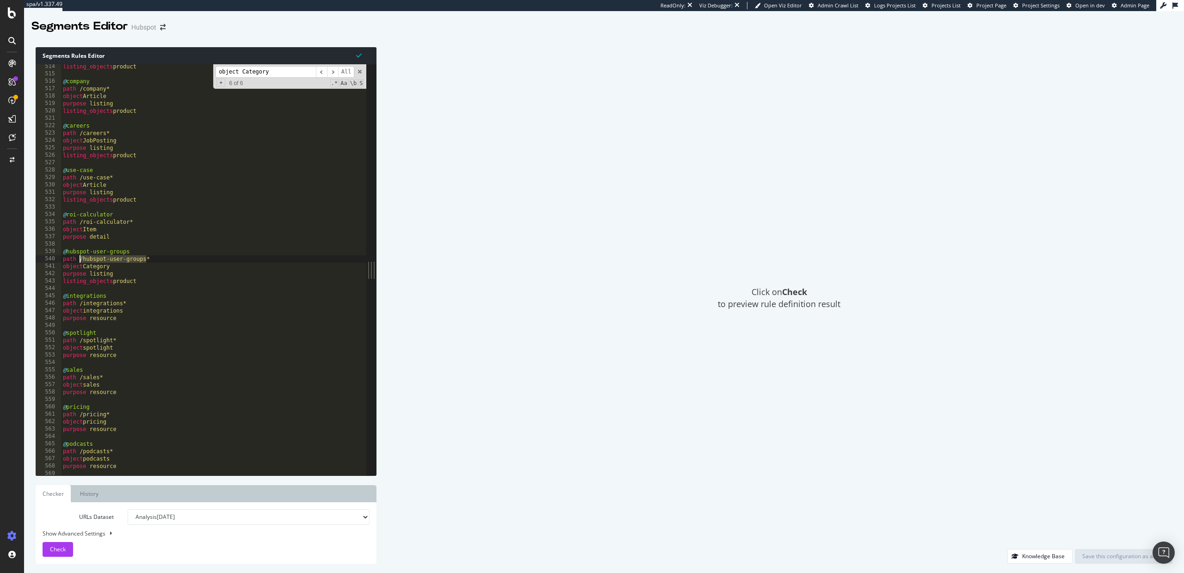
drag, startPoint x: 145, startPoint y: 260, endPoint x: 80, endPoint y: 260, distance: 64.8
click at [80, 260] on div "listing_objects product @ company path /company* object Article purpose listing…" at bounding box center [214, 276] width 306 height 426
click at [280, 75] on input "object Category" at bounding box center [266, 72] width 100 height 12
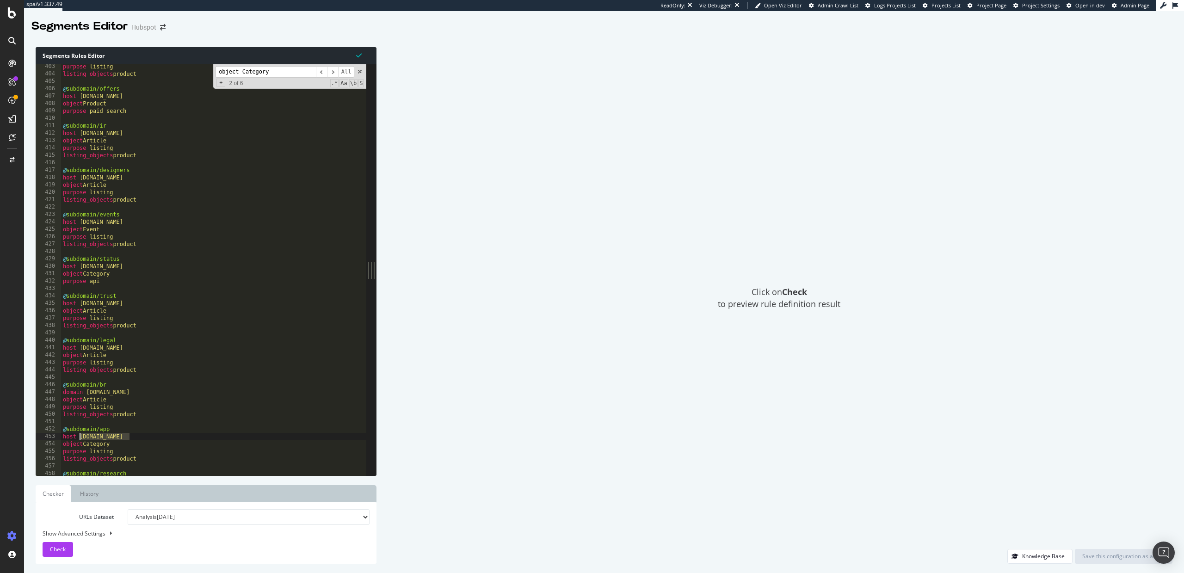
drag, startPoint x: 130, startPoint y: 438, endPoint x: 80, endPoint y: 438, distance: 50.4
click at [80, 438] on div "purpose listing listing_objects product @ subdomain/offers host [DOMAIN_NAME] o…" at bounding box center [214, 276] width 306 height 426
click at [273, 72] on input "object Category" at bounding box center [266, 72] width 100 height 12
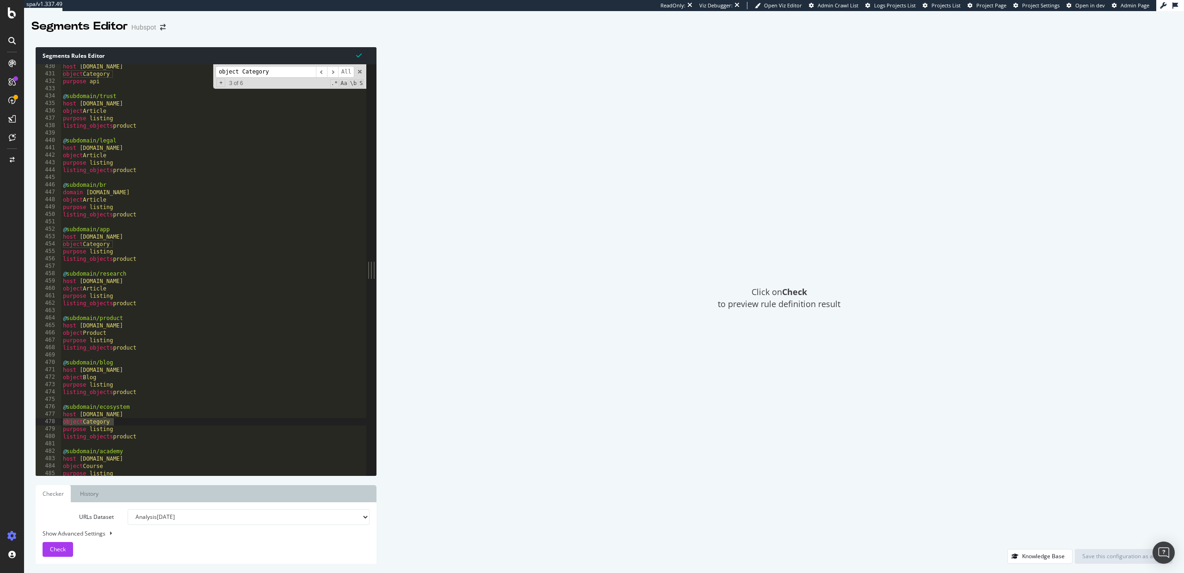
scroll to position [3176, 0]
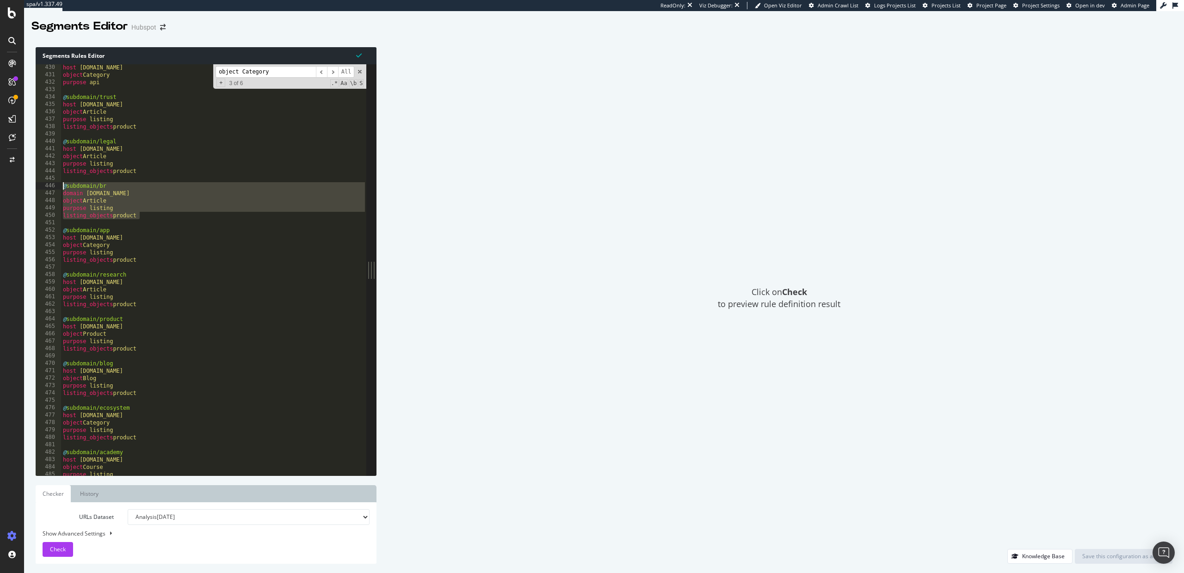
drag, startPoint x: 144, startPoint y: 216, endPoint x: 59, endPoint y: 186, distance: 90.7
click at [59, 186] on div "listing_objects product 430 431 432 433 434 435 436 437 438 439 440 441 442 443…" at bounding box center [201, 269] width 331 height 411
type textarea "@subdomain/br domain [DOMAIN_NAME]"
